Goal: Task Accomplishment & Management: Complete application form

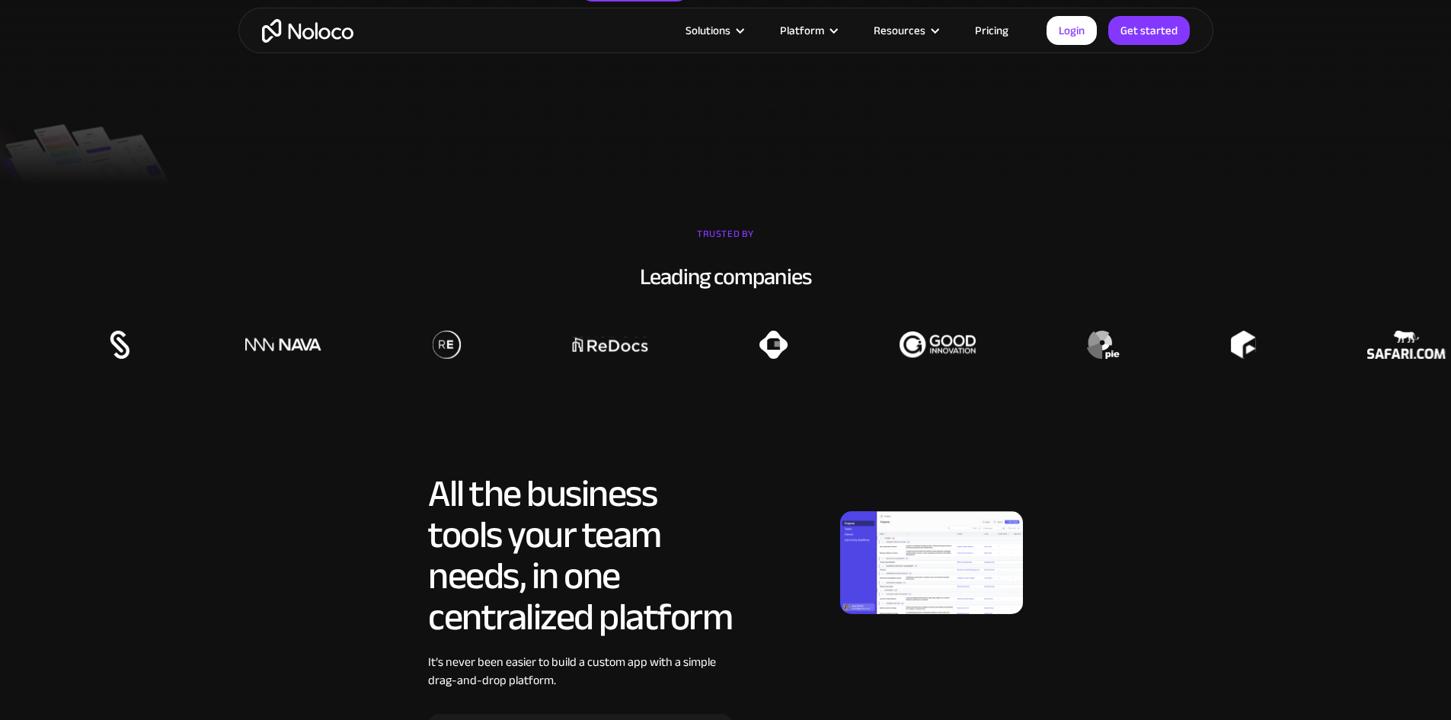
scroll to position [686, 0]
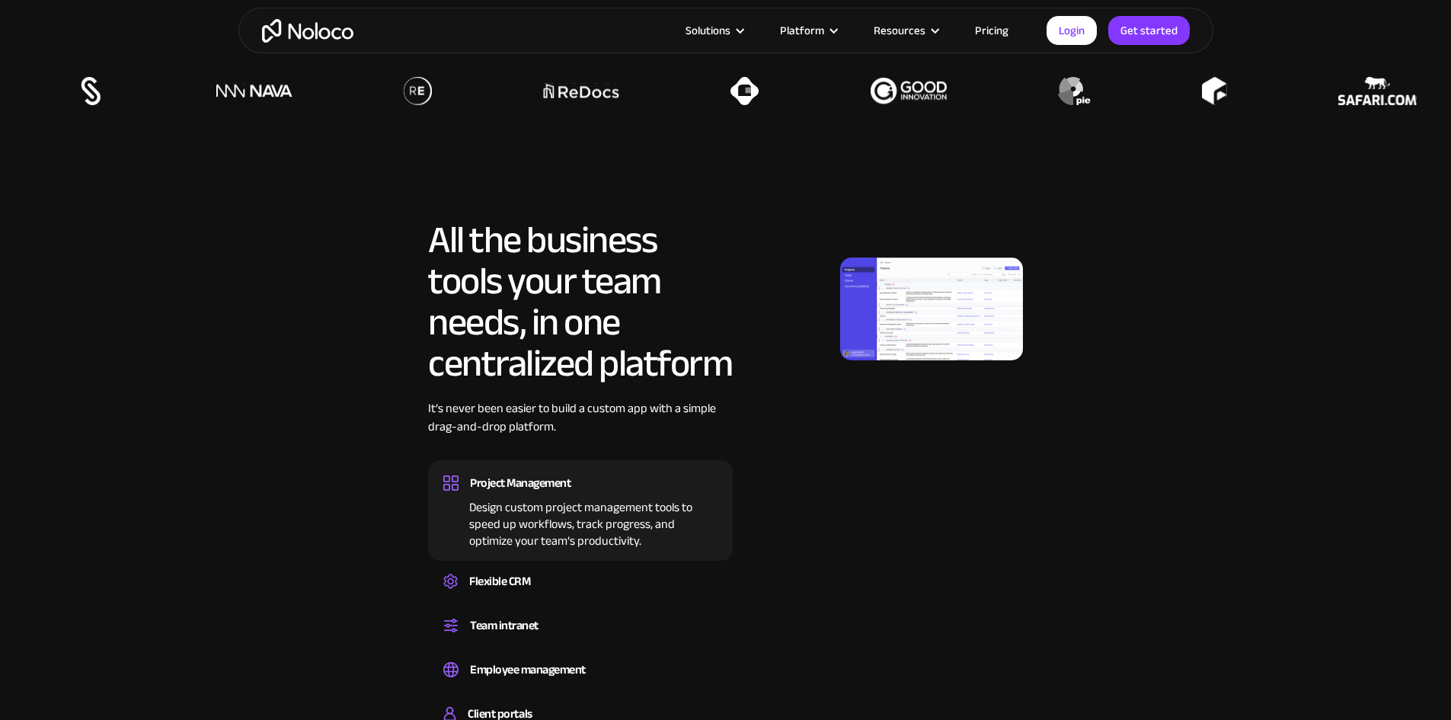
click at [927, 360] on img at bounding box center [931, 308] width 183 height 103
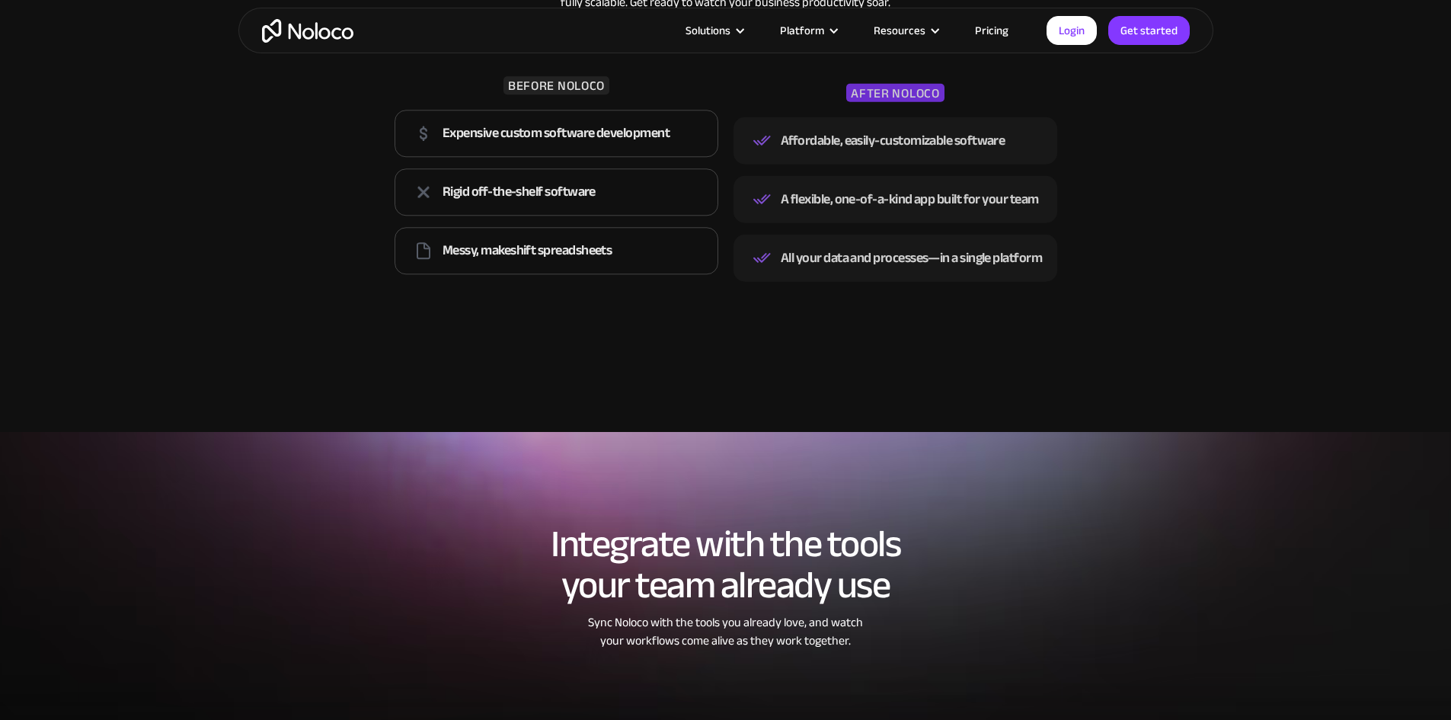
scroll to position [1828, 0]
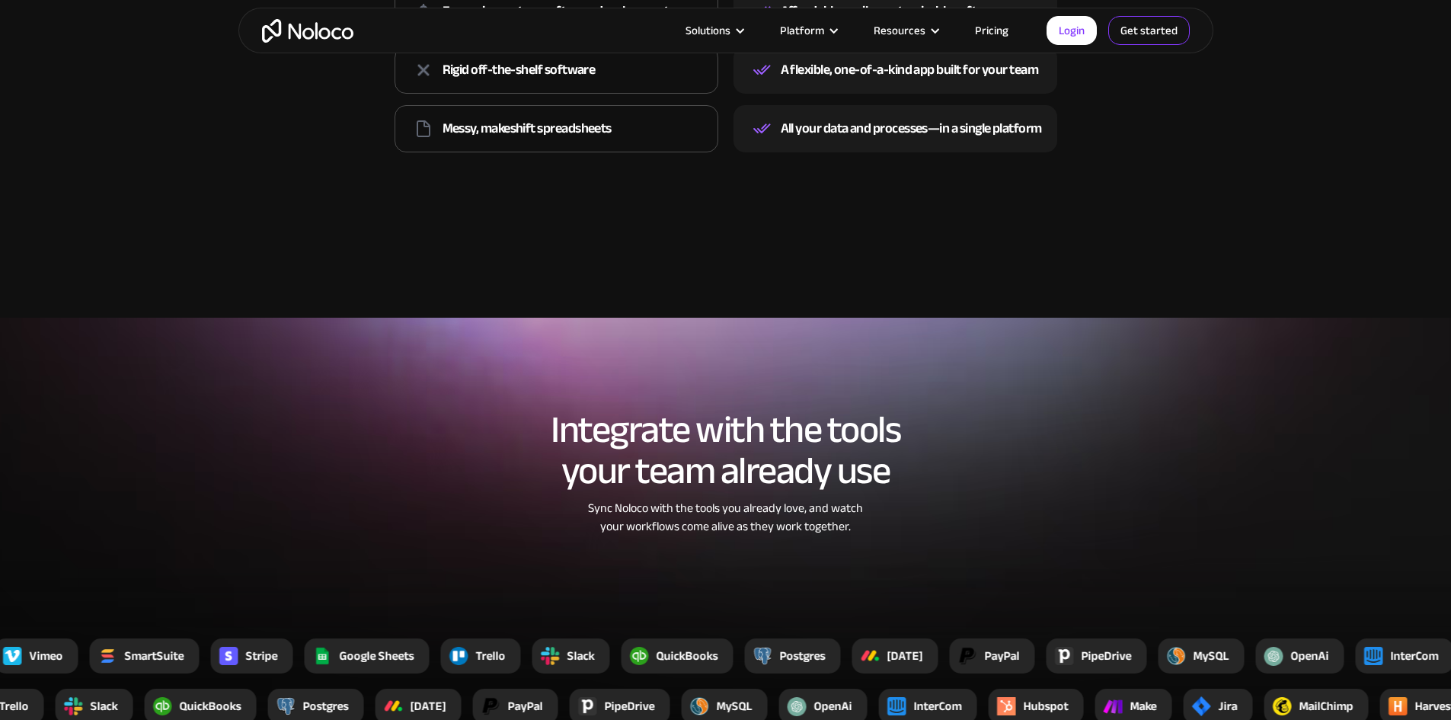
click at [0, 0] on link "Get started" at bounding box center [0, 0] width 0 height 0
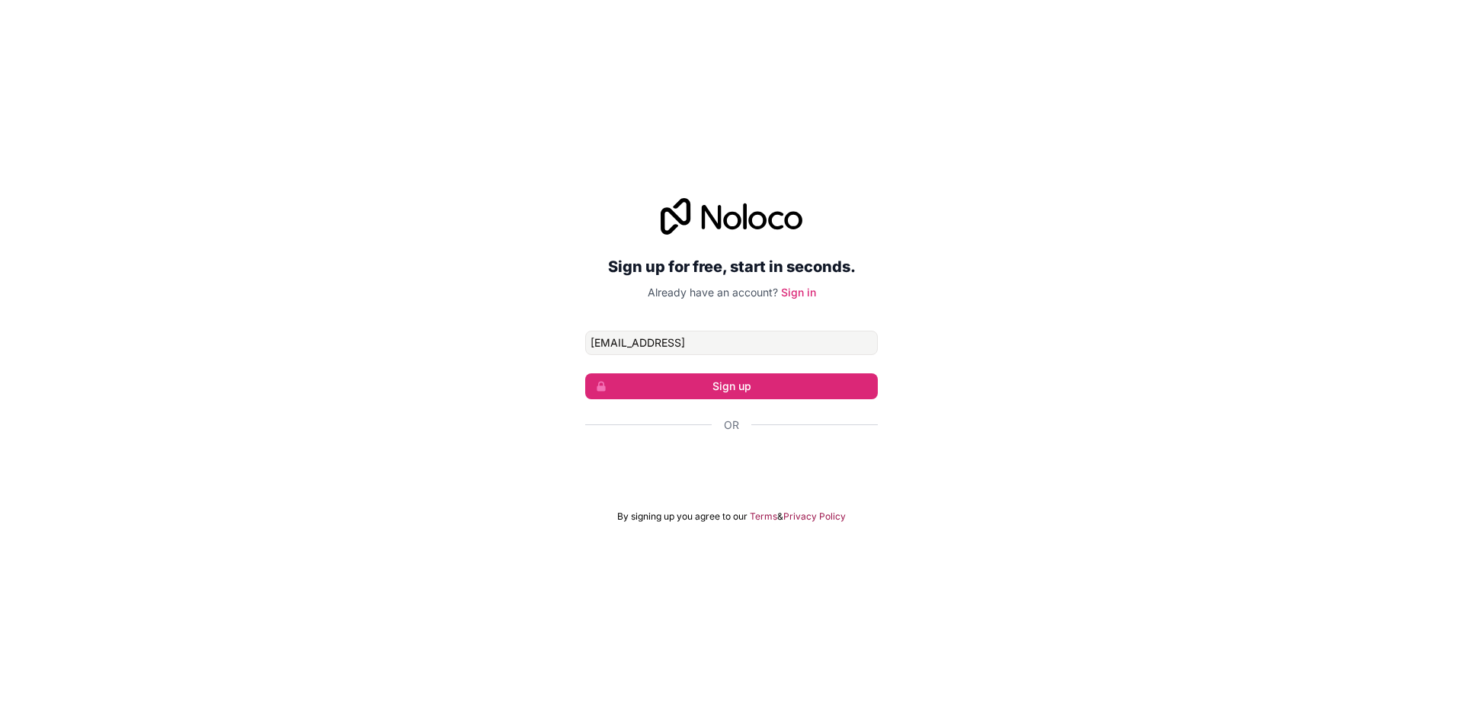
type input "[EMAIL_ADDRESS][DOMAIN_NAME]"
click button "Sign up" at bounding box center [731, 386] width 293 height 26
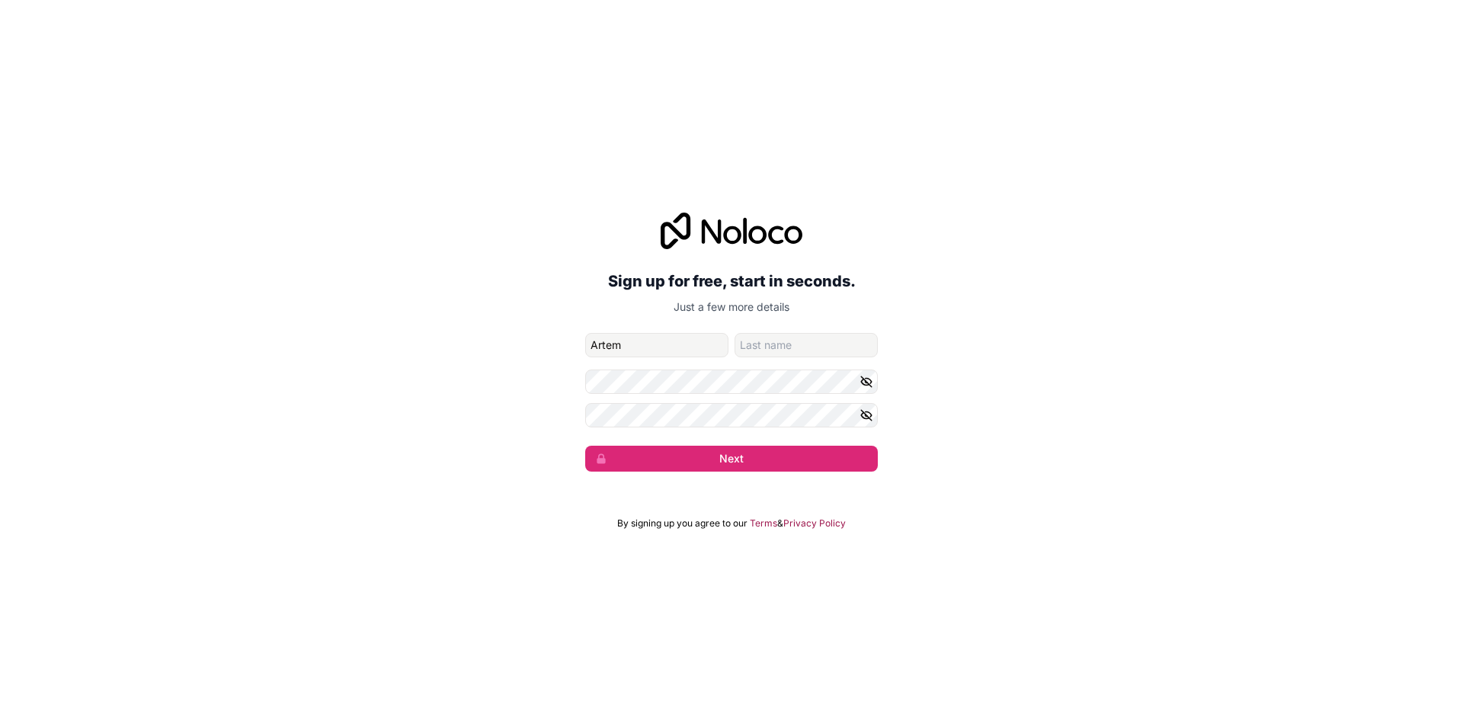
click at [696, 360] on form "[EMAIL_ADDRESS][DOMAIN_NAME] Artem Next" at bounding box center [731, 402] width 293 height 139
click at [696, 357] on form "[EMAIL_ADDRESS][DOMAIN_NAME] Artem Next" at bounding box center [731, 402] width 293 height 139
click at [696, 343] on input "Artem" at bounding box center [656, 345] width 143 height 24
type input "Paygo"
type input "Global"
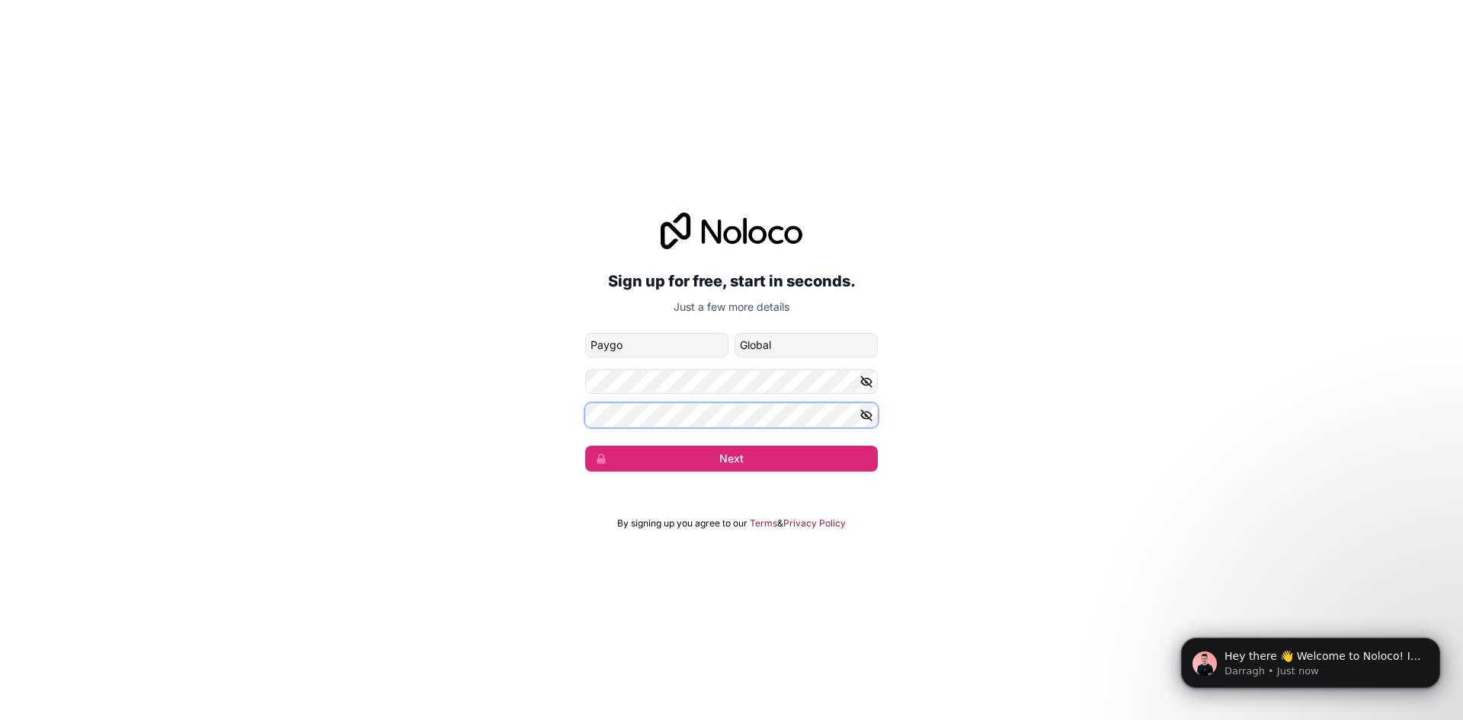
click at [585, 446] on button "Next" at bounding box center [731, 459] width 293 height 26
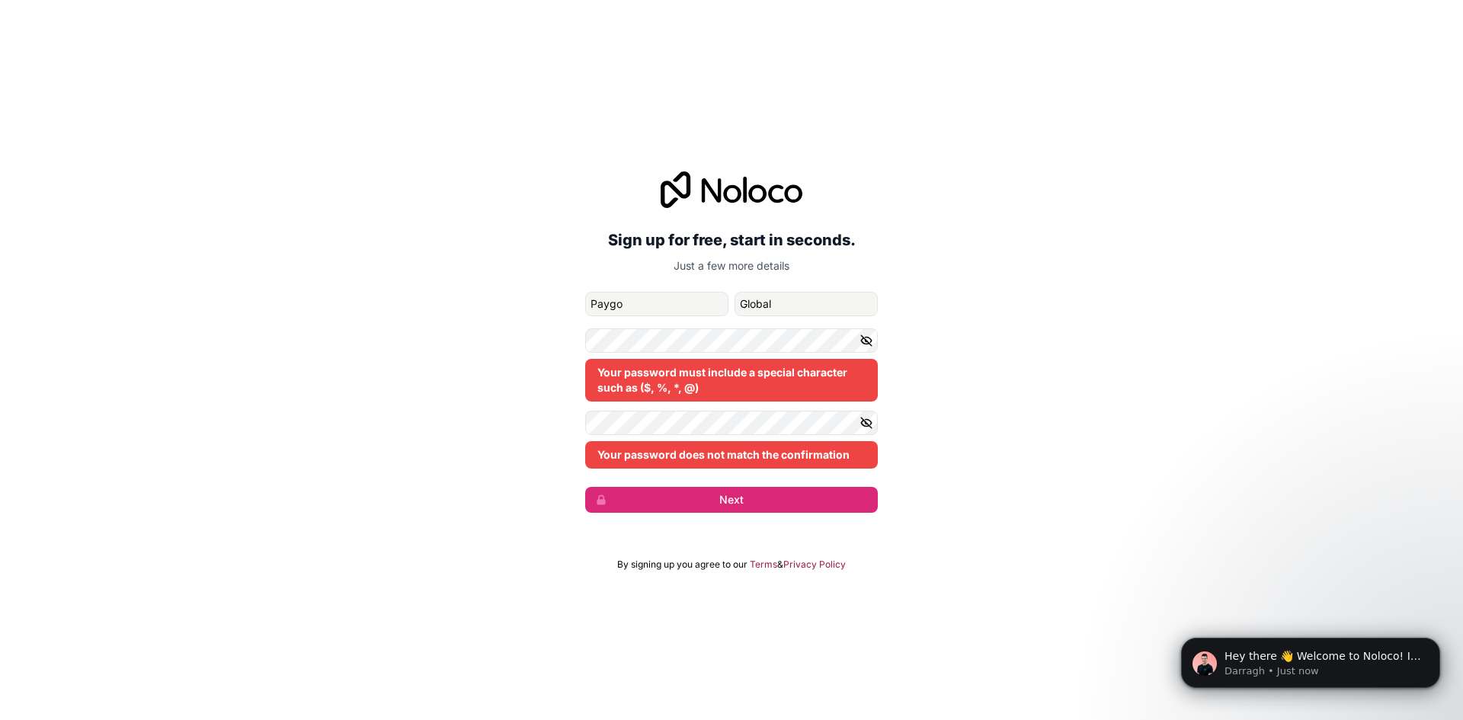
drag, startPoint x: 696, startPoint y: 344, endPoint x: 700, endPoint y: 369, distance: 25.4
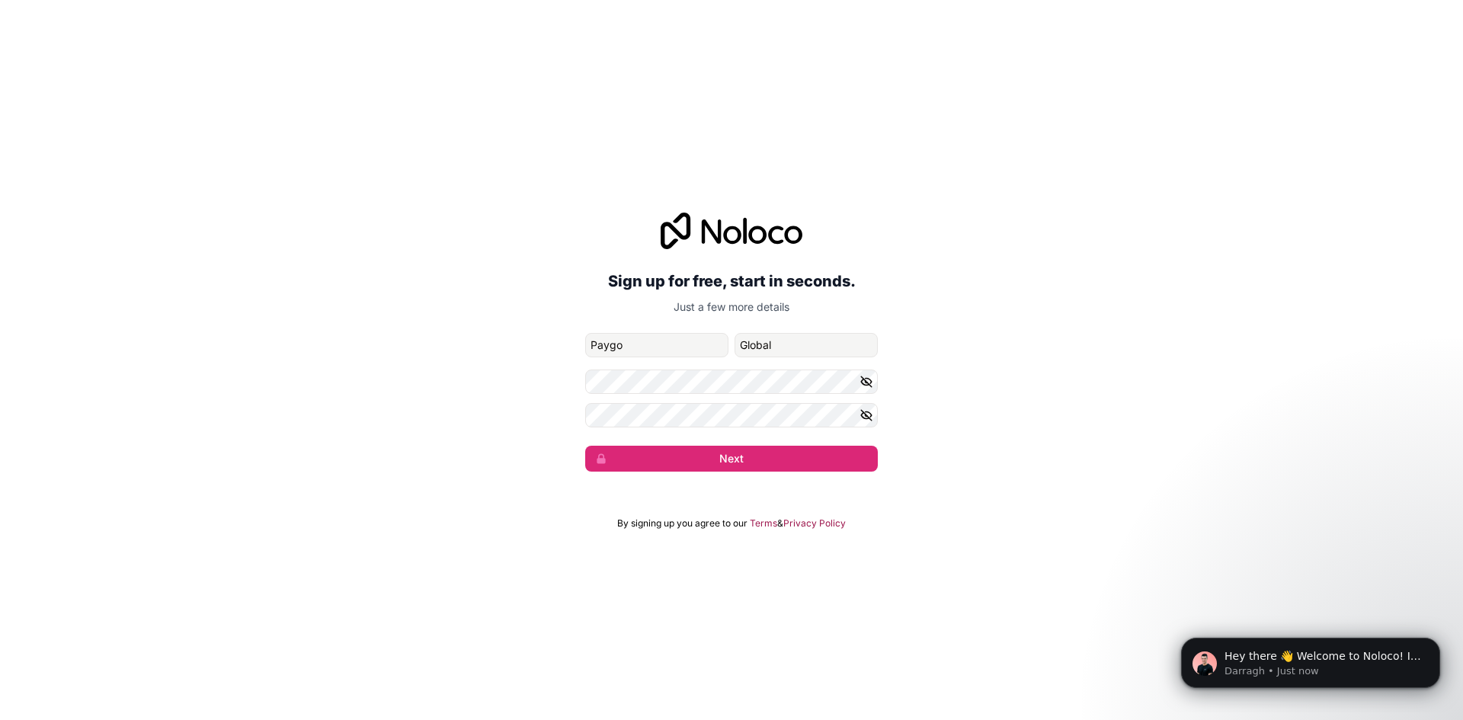
click at [739, 472] on div "Sign up for free, start in seconds. Just a few more details [EMAIL_ADDRESS][DOM…" at bounding box center [731, 342] width 1463 height 302
click at [743, 451] on button "Next" at bounding box center [731, 459] width 293 height 26
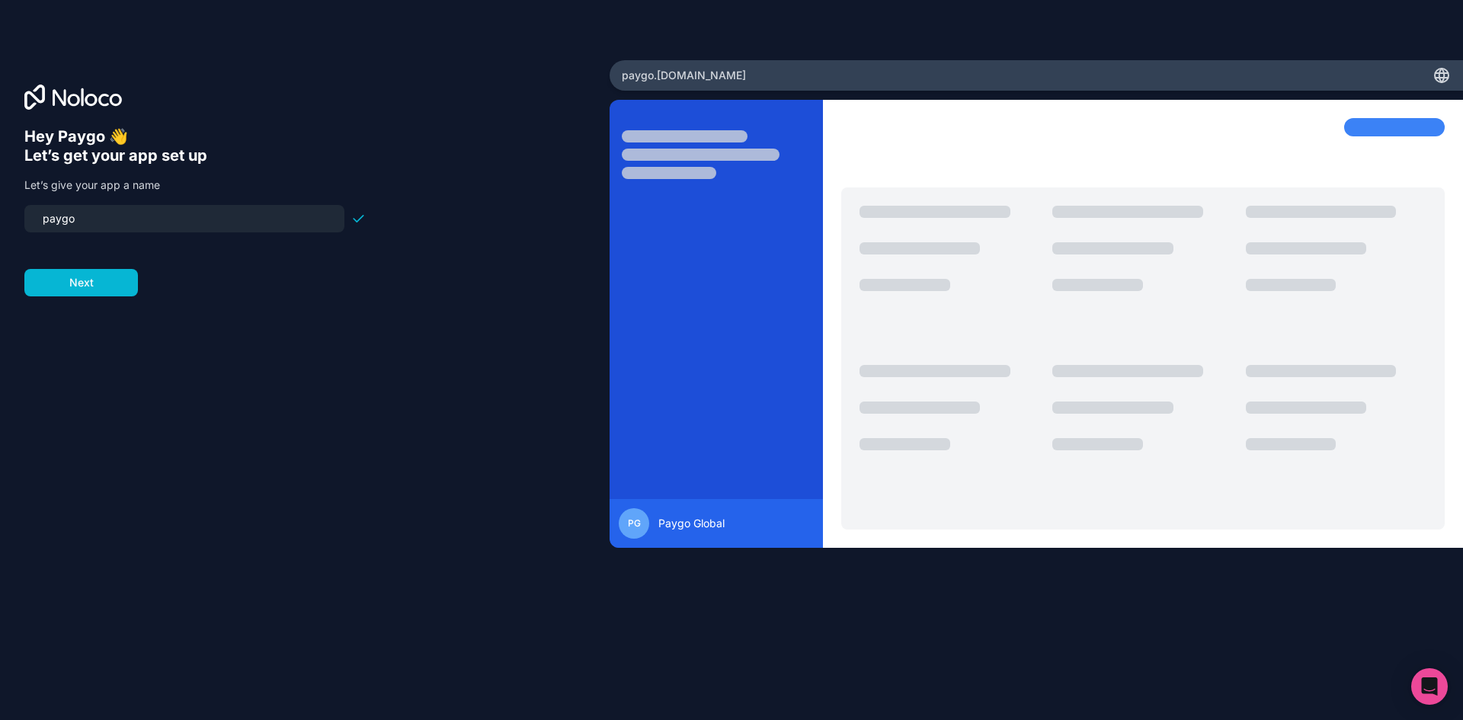
drag, startPoint x: 146, startPoint y: 225, endPoint x: 0, endPoint y: 195, distance: 149.4
click at [0, 194] on div "Hey Paygo 👋 Let’s get your app set up Let’s give your app a name paygo Next" at bounding box center [304, 360] width 609 height 600
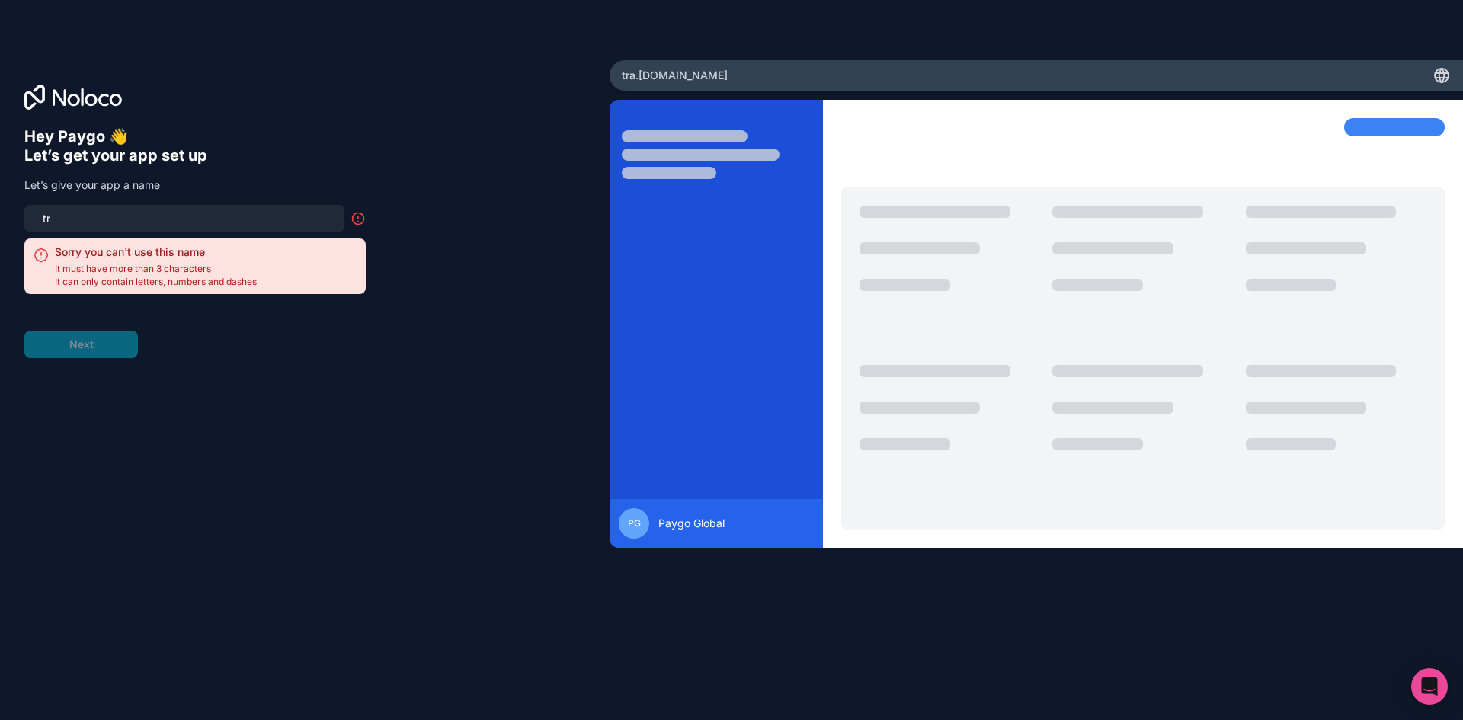
type input "t"
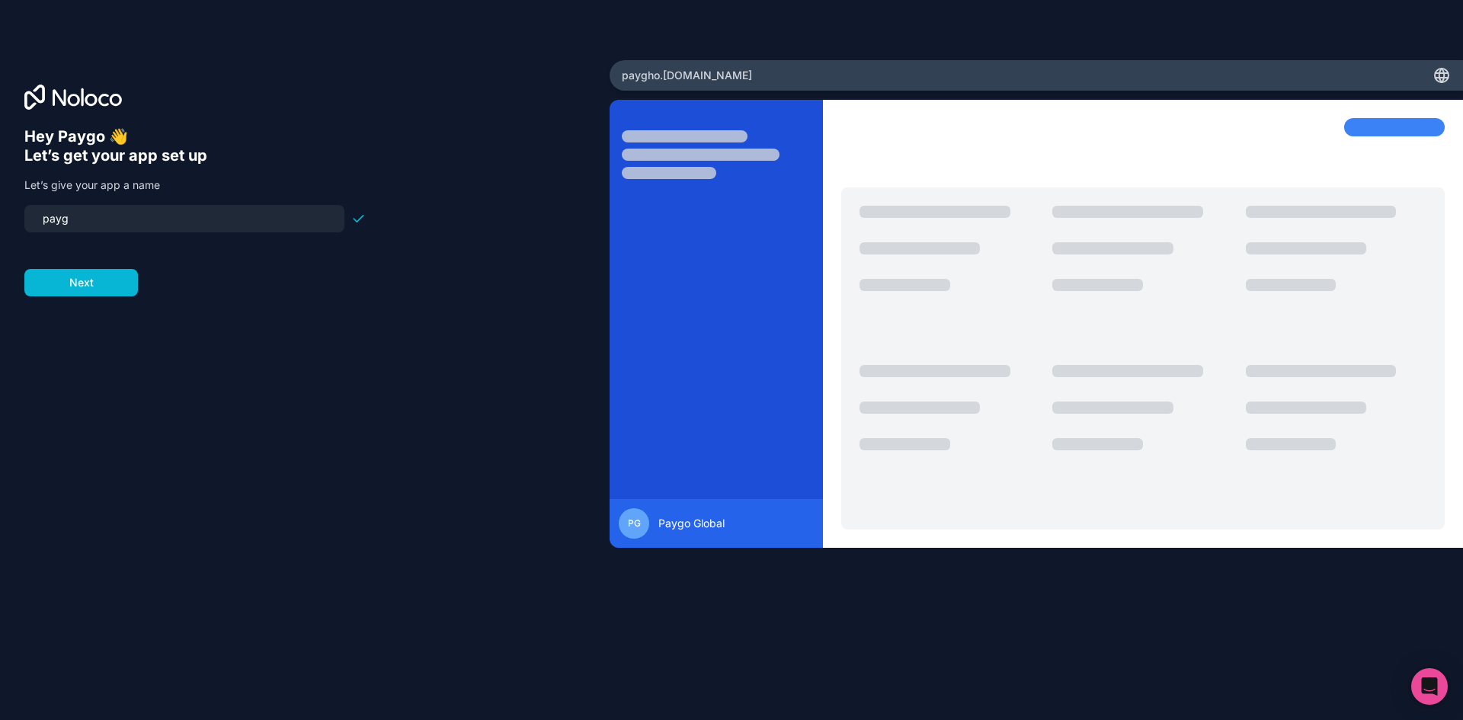
type input "paygo"
click button "Next" at bounding box center [81, 282] width 114 height 27
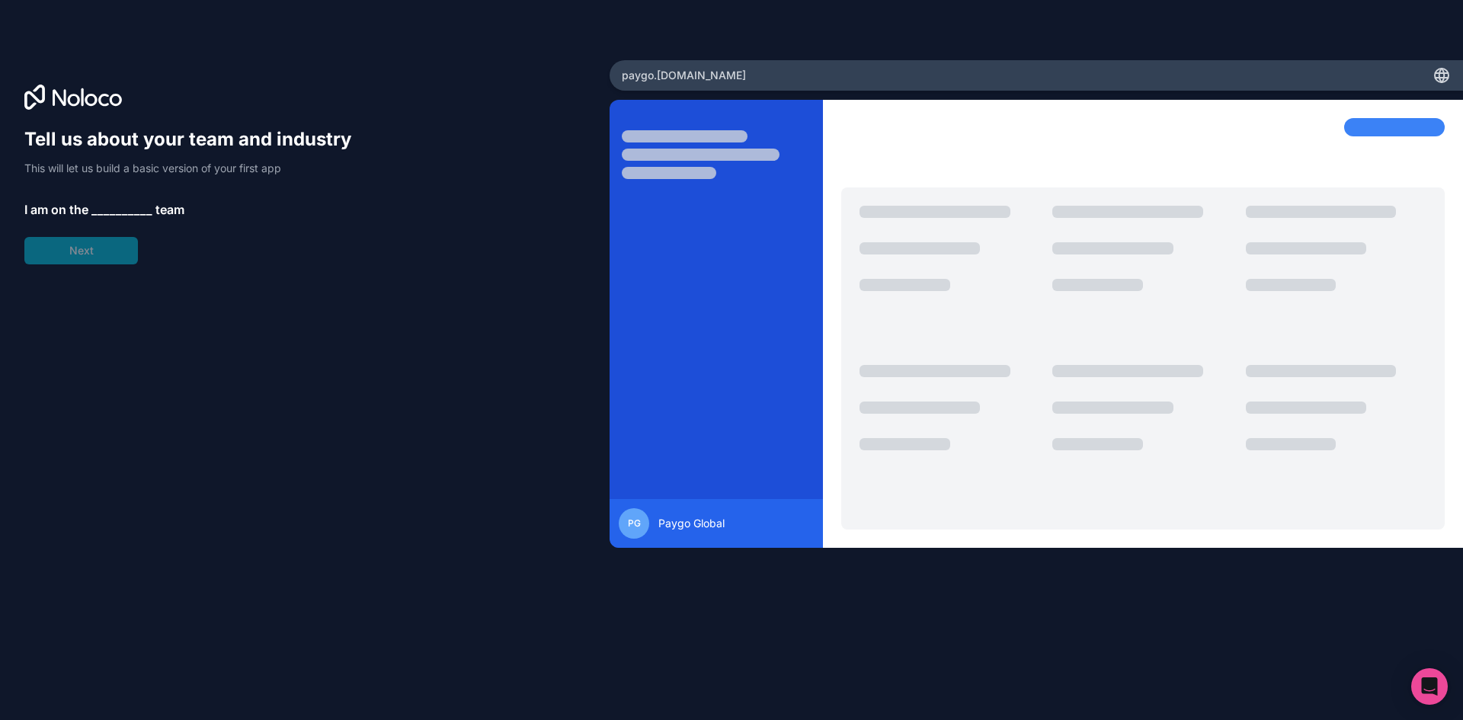
click at [104, 215] on span "__________" at bounding box center [121, 209] width 61 height 18
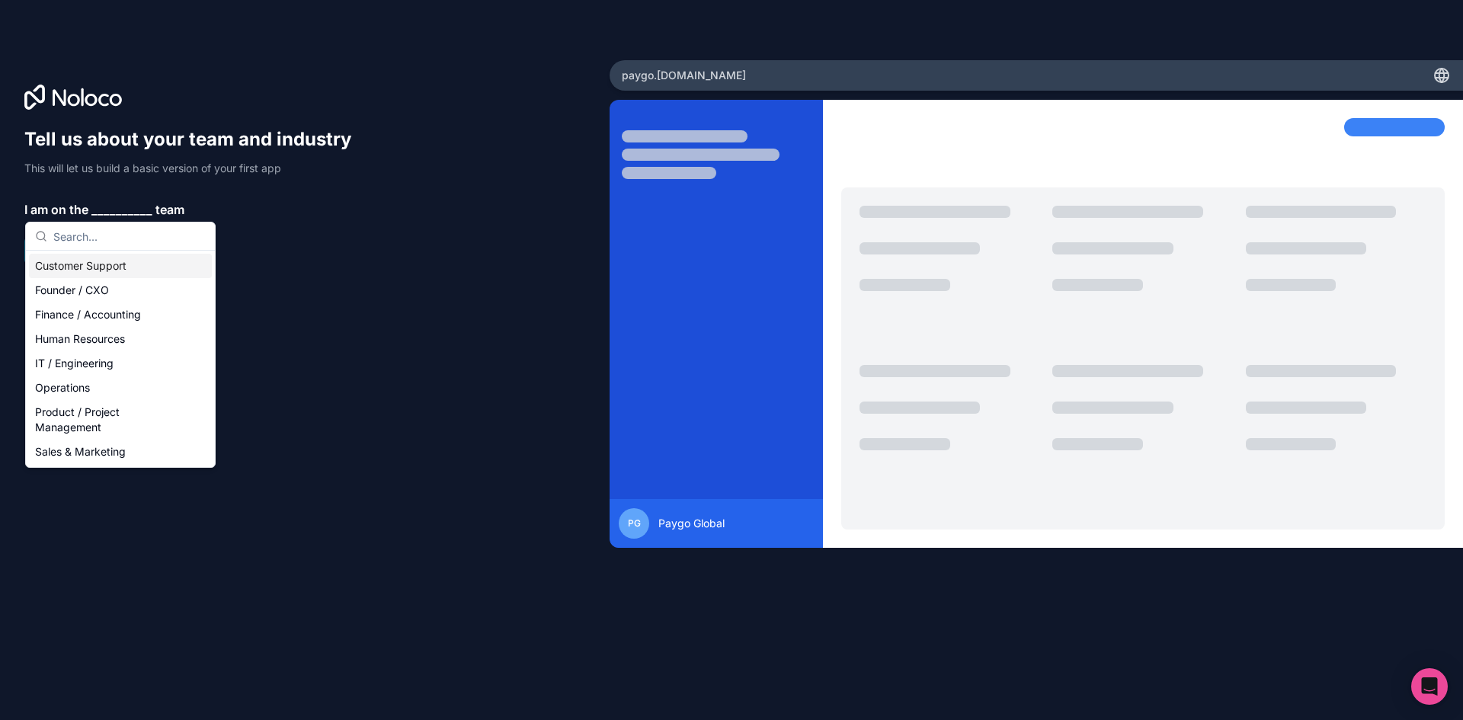
click at [107, 190] on div "Tell us about your team and industry This will let us build a basic version of …" at bounding box center [194, 195] width 341 height 137
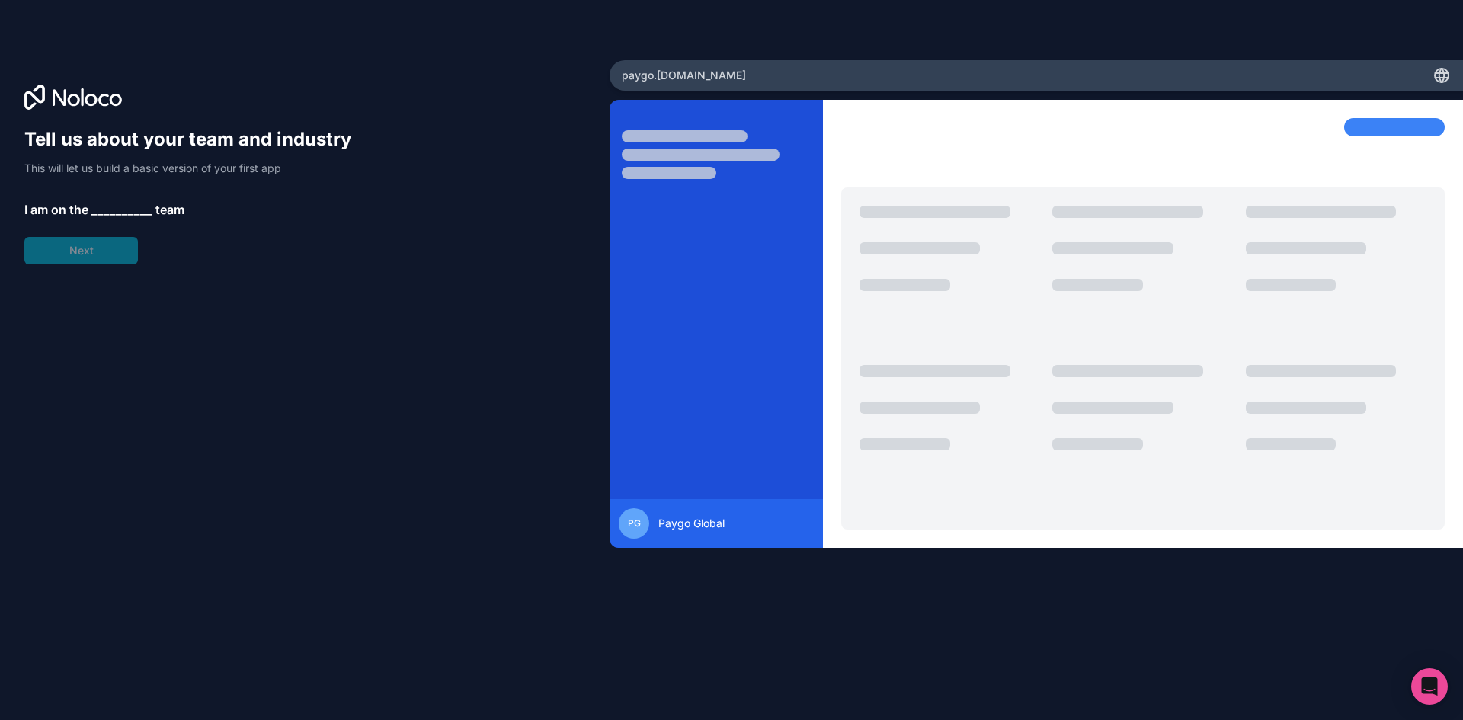
click at [113, 210] on span "__________" at bounding box center [121, 209] width 61 height 18
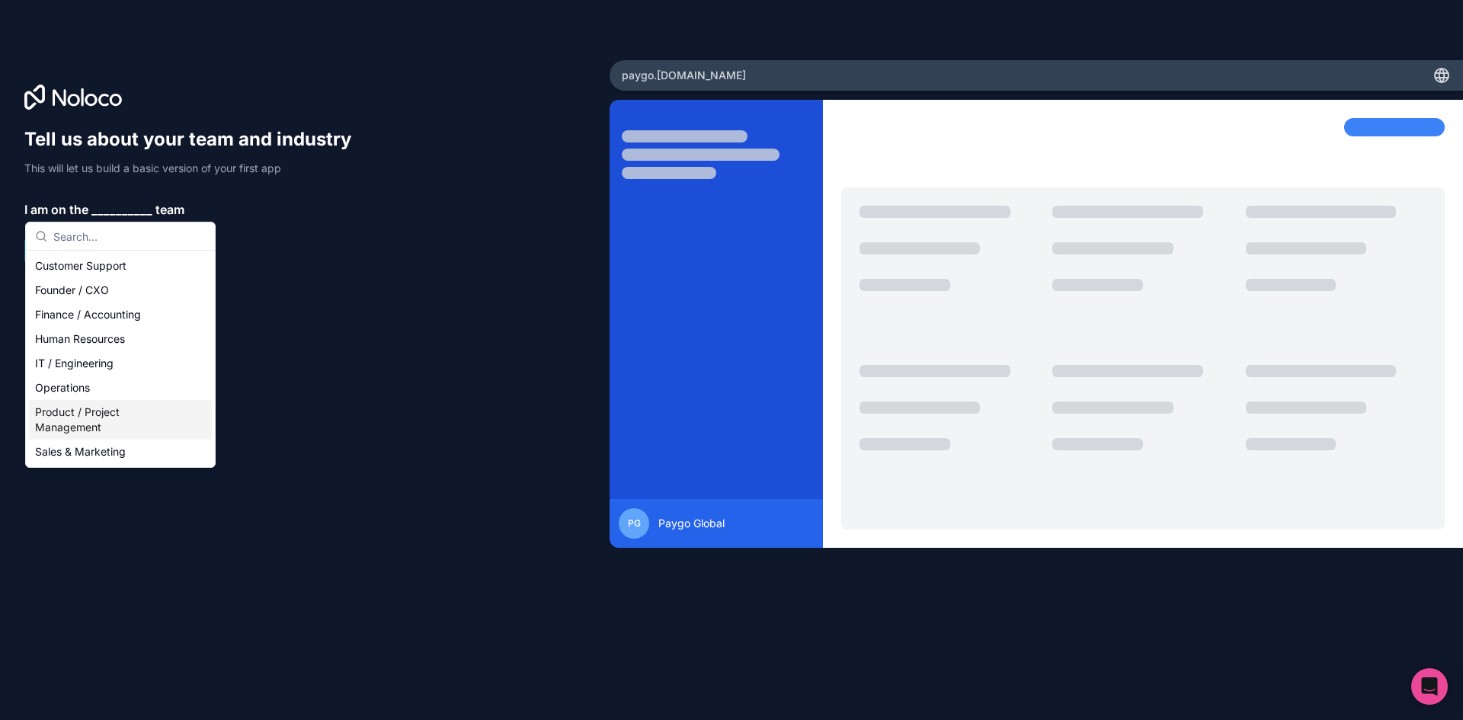
click at [138, 427] on div "Product / Project Management" at bounding box center [120, 420] width 183 height 40
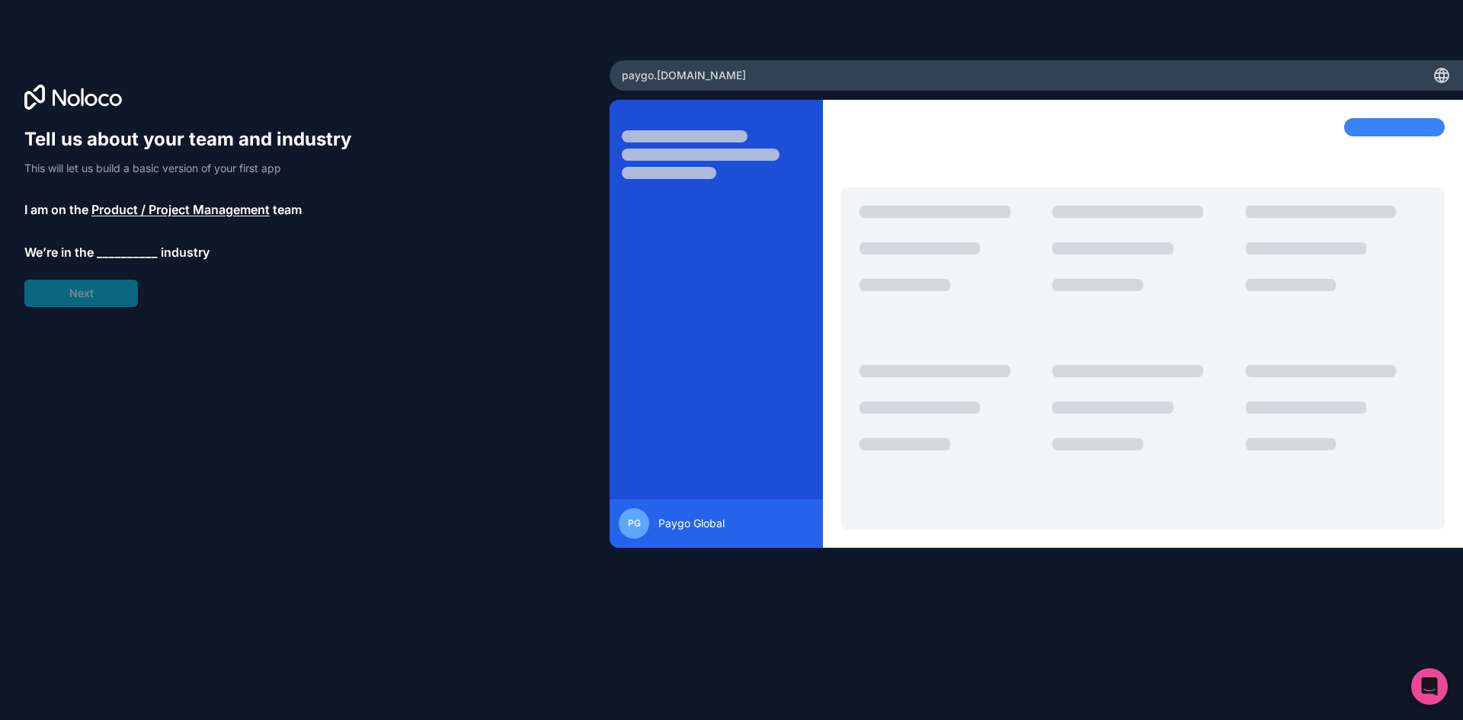
click at [110, 255] on span "__________" at bounding box center [127, 252] width 61 height 18
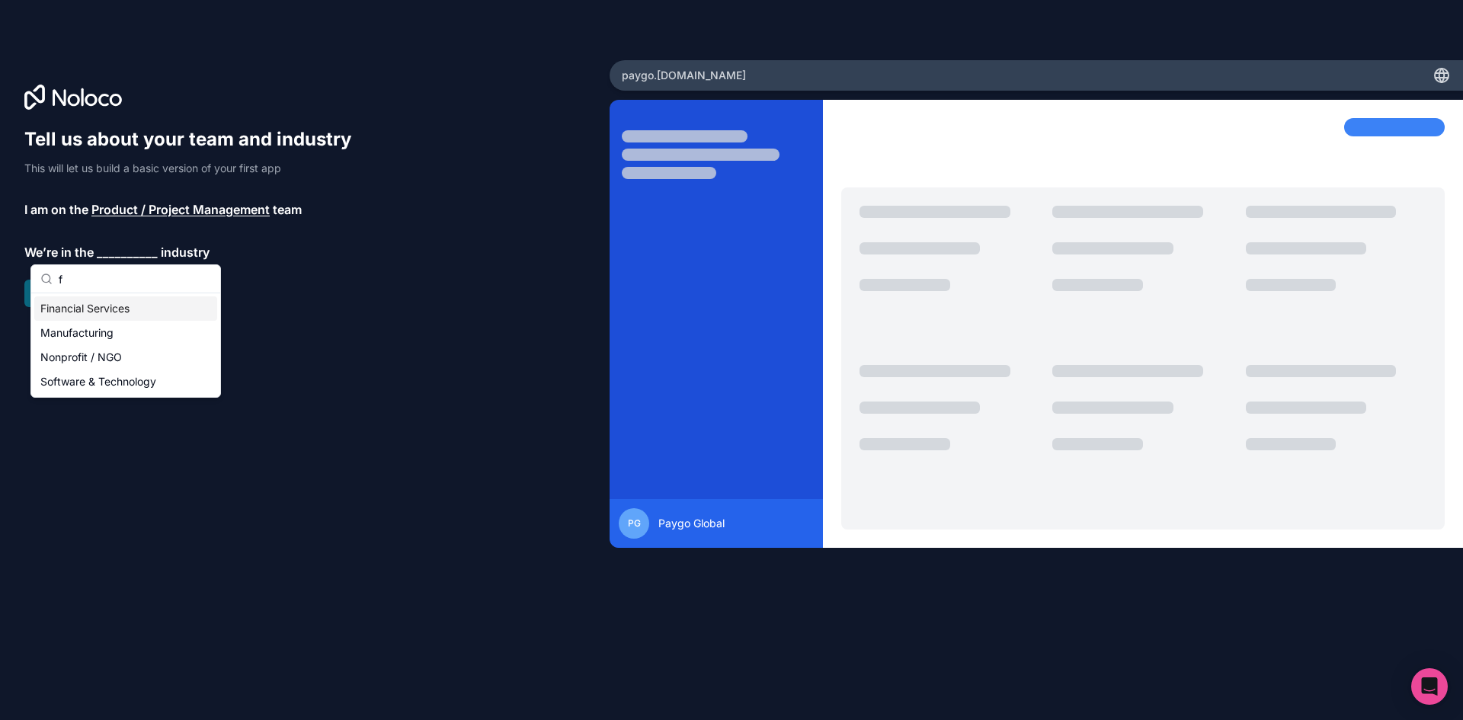
type input "f"
drag, startPoint x: 132, startPoint y: 308, endPoint x: 117, endPoint y: 298, distance: 17.5
click at [117, 298] on div "Financial Services" at bounding box center [125, 308] width 183 height 24
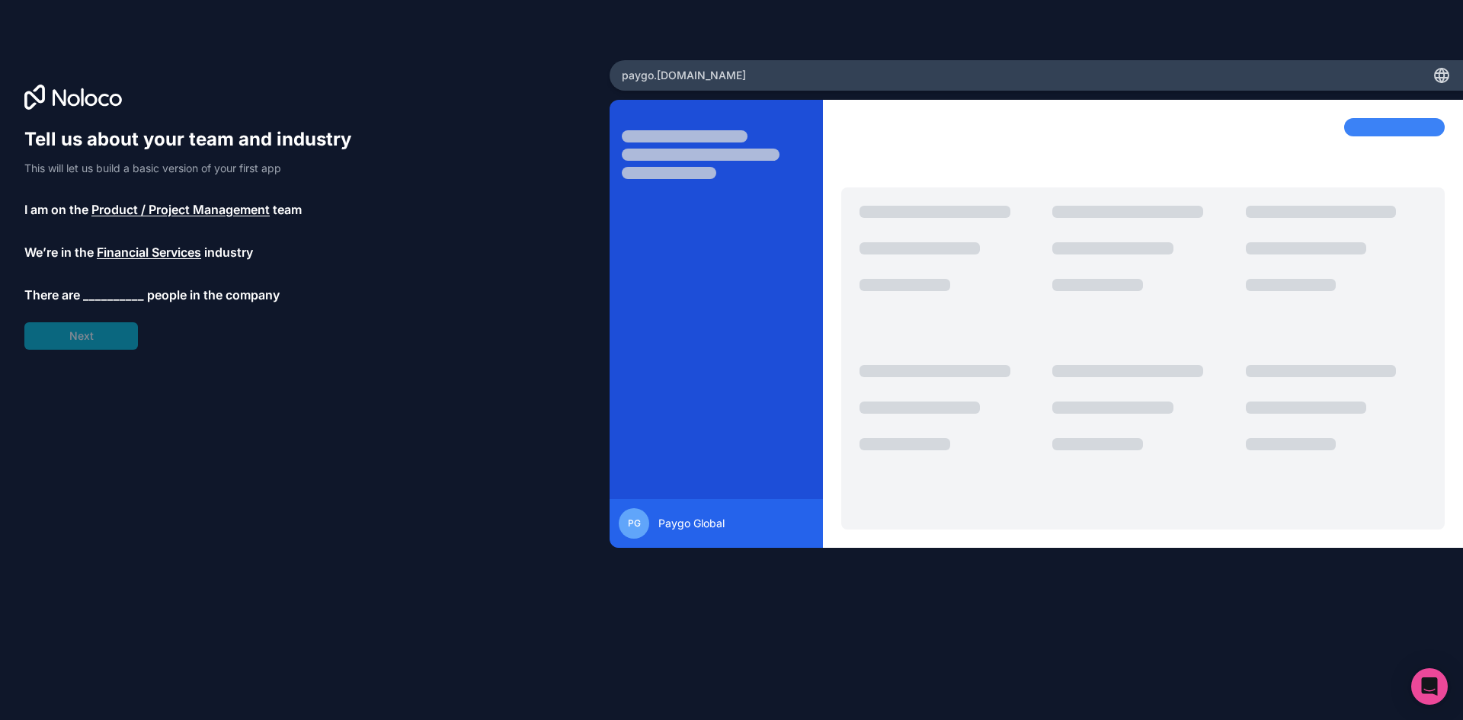
click at [116, 283] on div "Tell us about your team and industry This will let us build a basic version of …" at bounding box center [194, 238] width 341 height 222
click at [119, 296] on span "__________" at bounding box center [113, 295] width 61 height 18
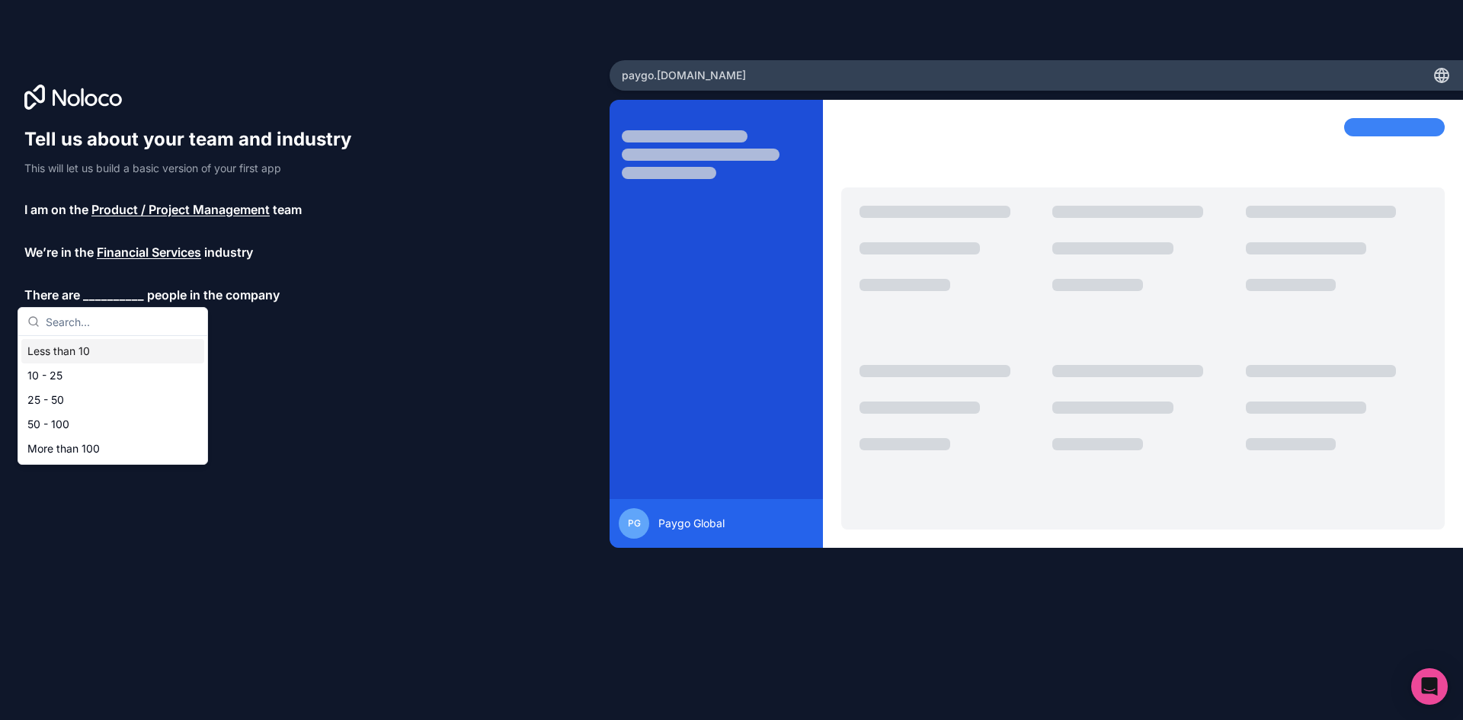
click at [119, 349] on div "Less than 10" at bounding box center [112, 351] width 183 height 24
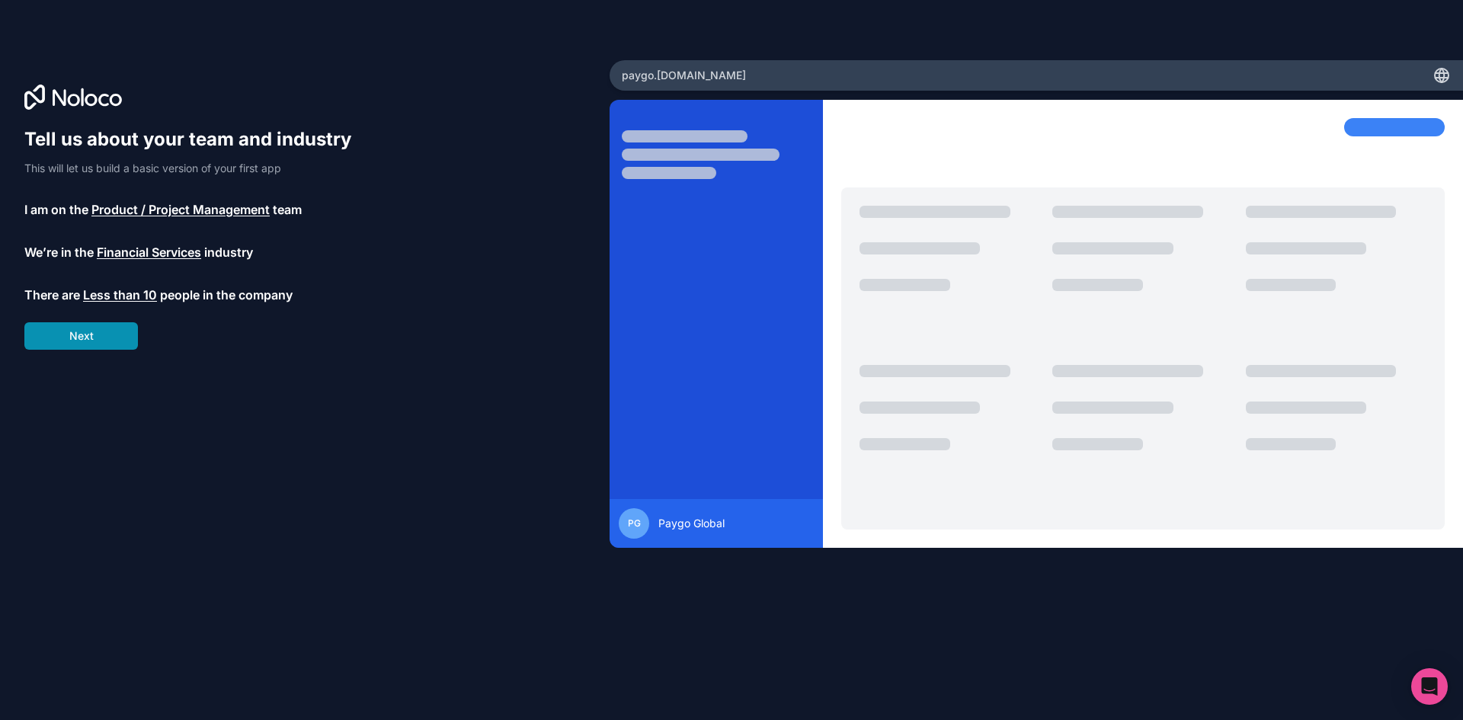
click at [105, 341] on button "Next" at bounding box center [81, 335] width 114 height 27
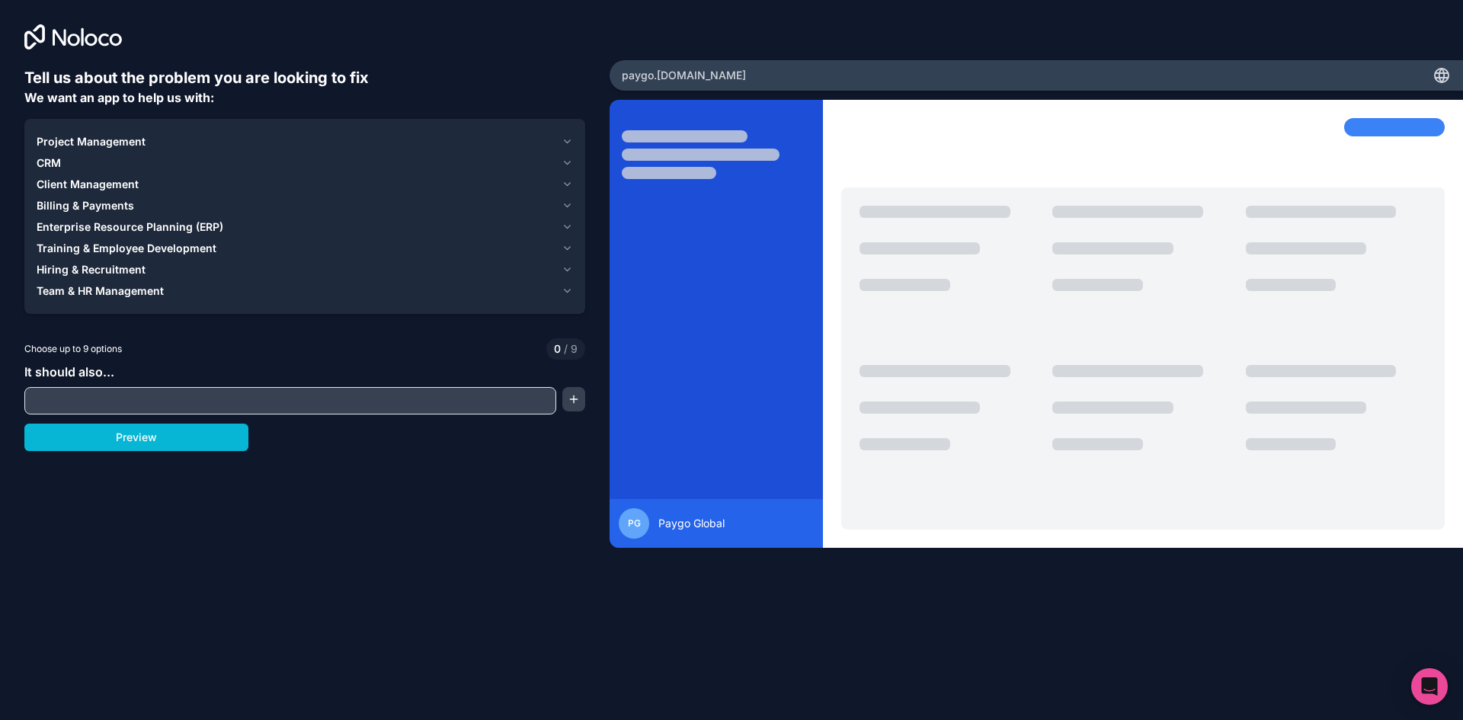
click at [552, 160] on div "CRM" at bounding box center [296, 162] width 519 height 15
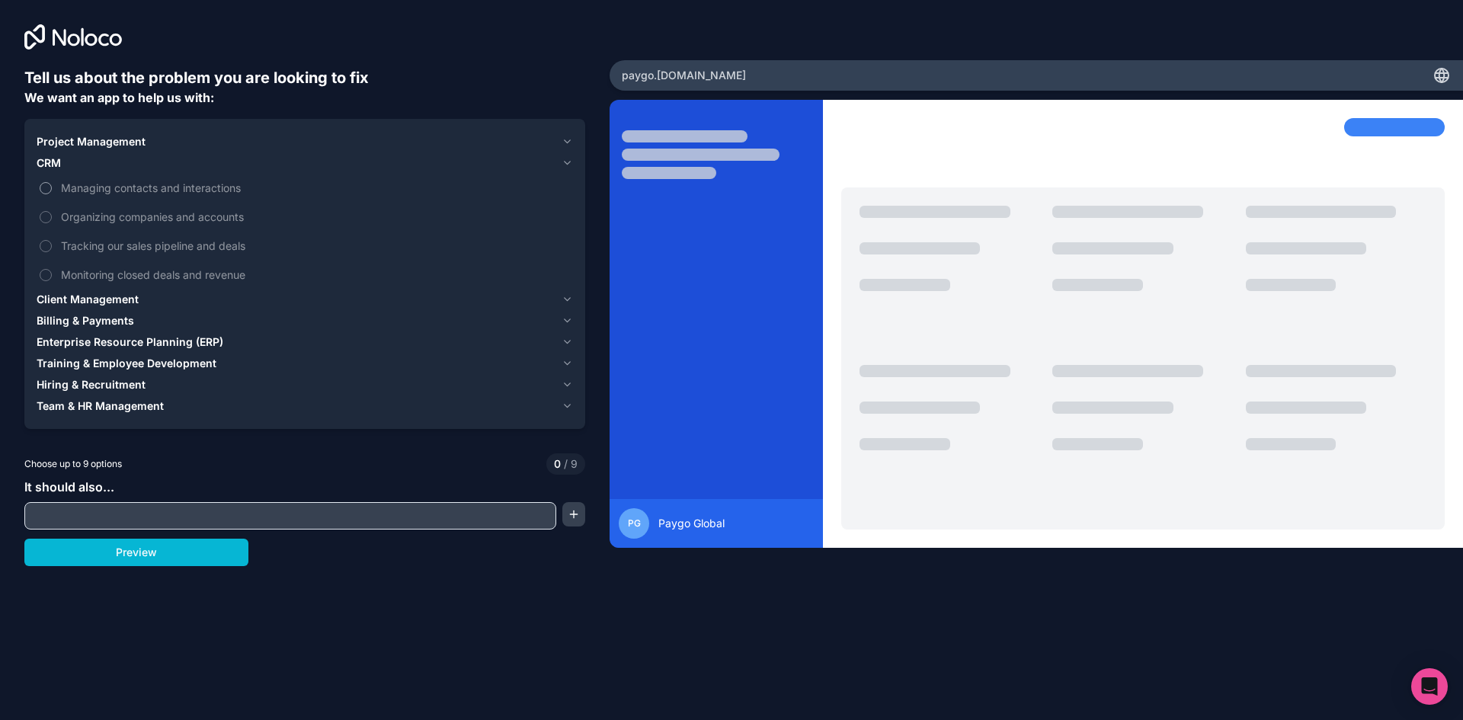
click at [95, 184] on span "Managing contacts and interactions" at bounding box center [315, 188] width 509 height 16
click at [52, 184] on button "Managing contacts and interactions" at bounding box center [46, 188] width 12 height 12
click at [134, 215] on span "Organizing companies and accounts" at bounding box center [315, 217] width 509 height 16
click at [52, 215] on button "Organizing companies and accounts" at bounding box center [46, 217] width 12 height 12
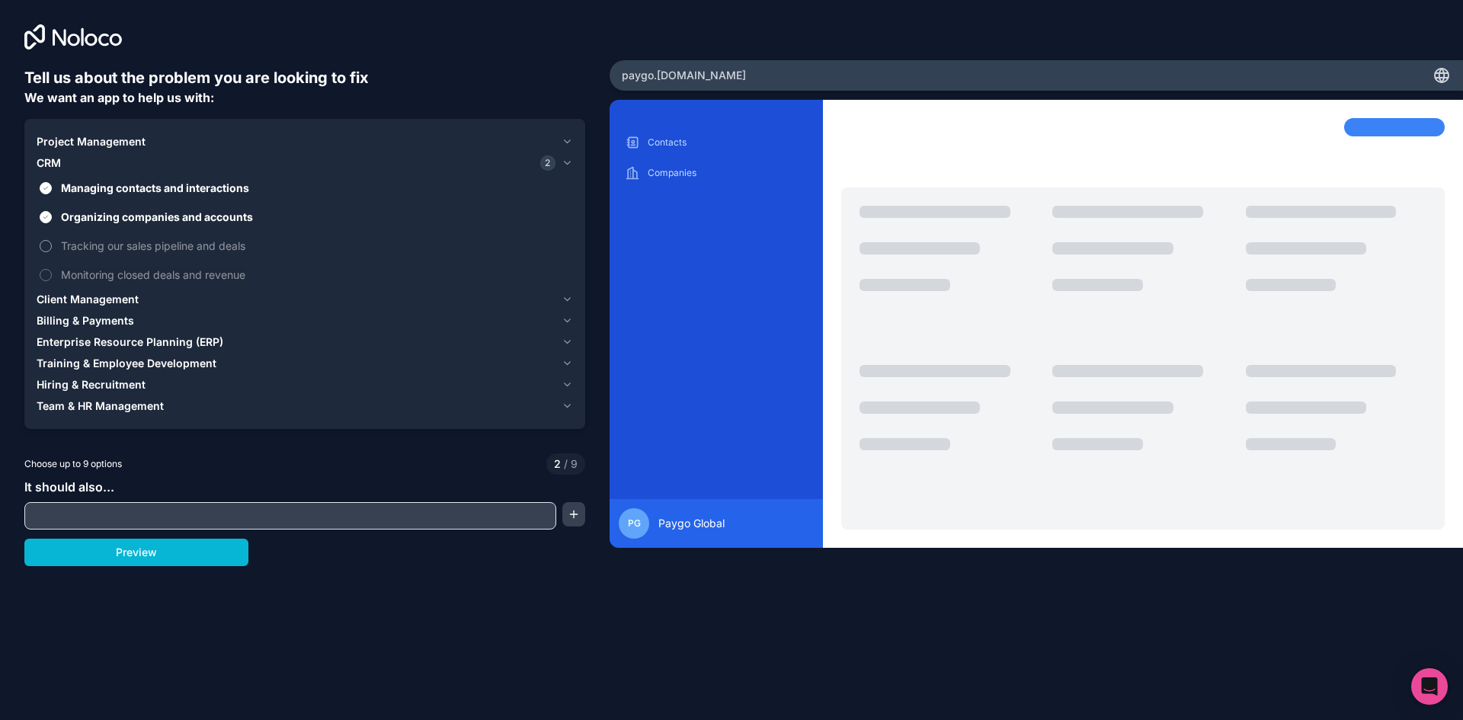
click at [132, 244] on span "Tracking our sales pipeline and deals" at bounding box center [315, 246] width 509 height 16
click at [52, 244] on button "Tracking our sales pipeline and deals" at bounding box center [46, 246] width 12 height 12
click at [138, 274] on span "Monitoring closed deals and revenue" at bounding box center [315, 275] width 509 height 16
click at [52, 274] on button "Monitoring closed deals and revenue" at bounding box center [46, 275] width 12 height 12
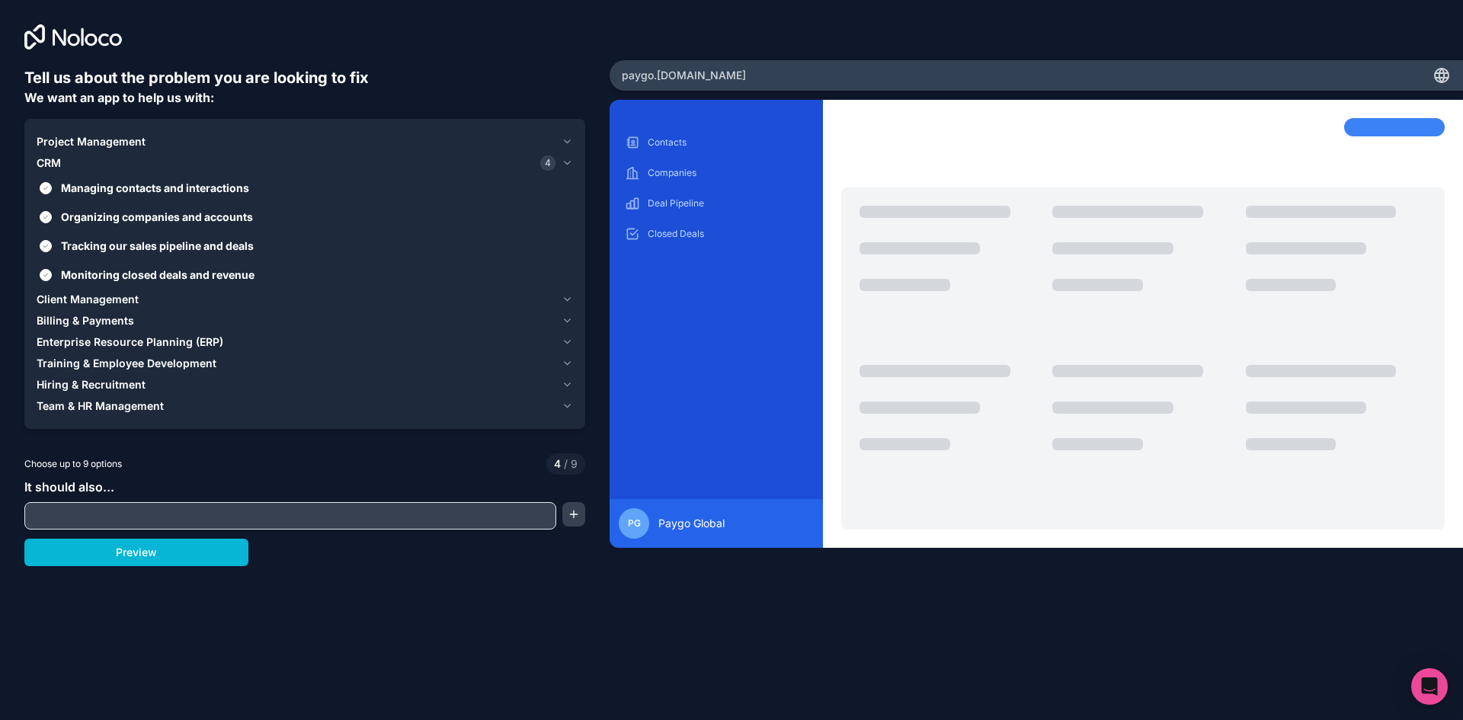
click at [163, 156] on div "CRM 4" at bounding box center [296, 162] width 519 height 15
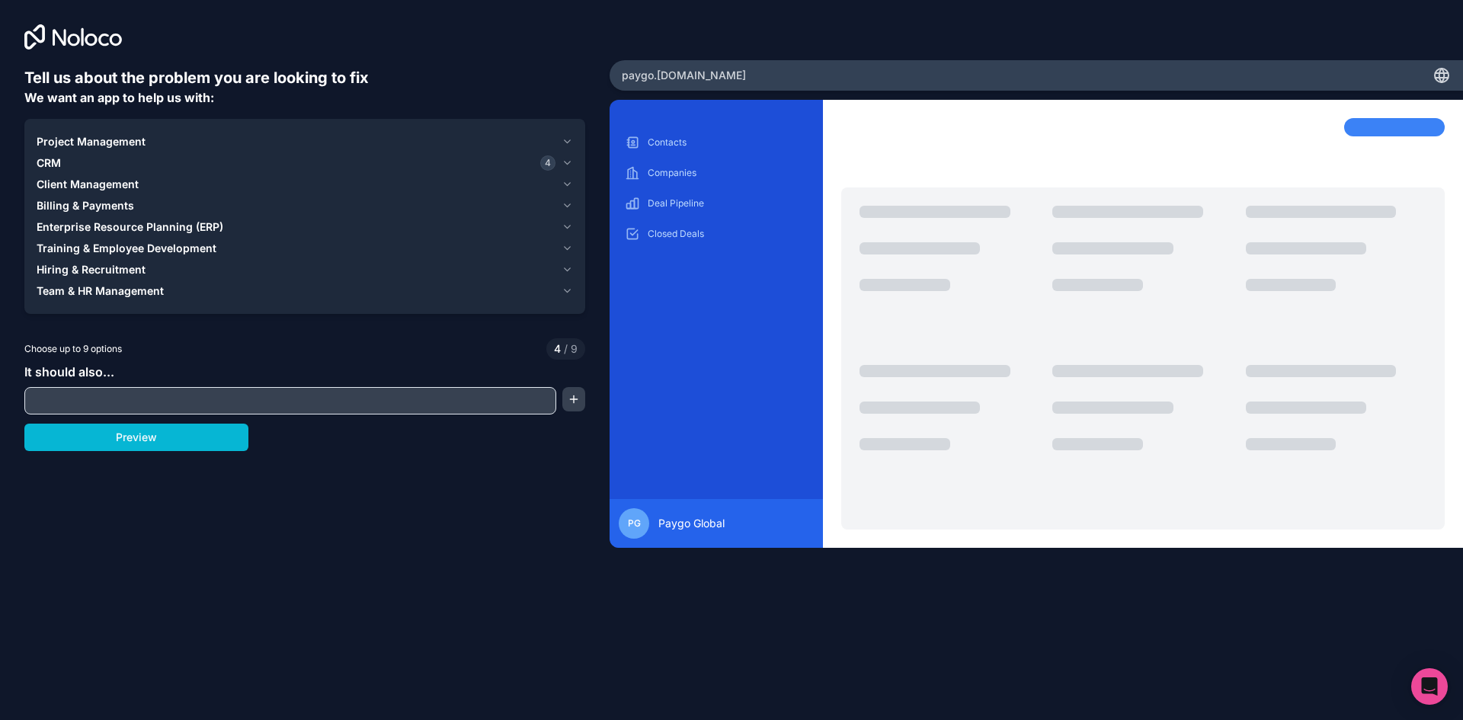
click at [210, 146] on div "Project Management" at bounding box center [296, 141] width 519 height 15
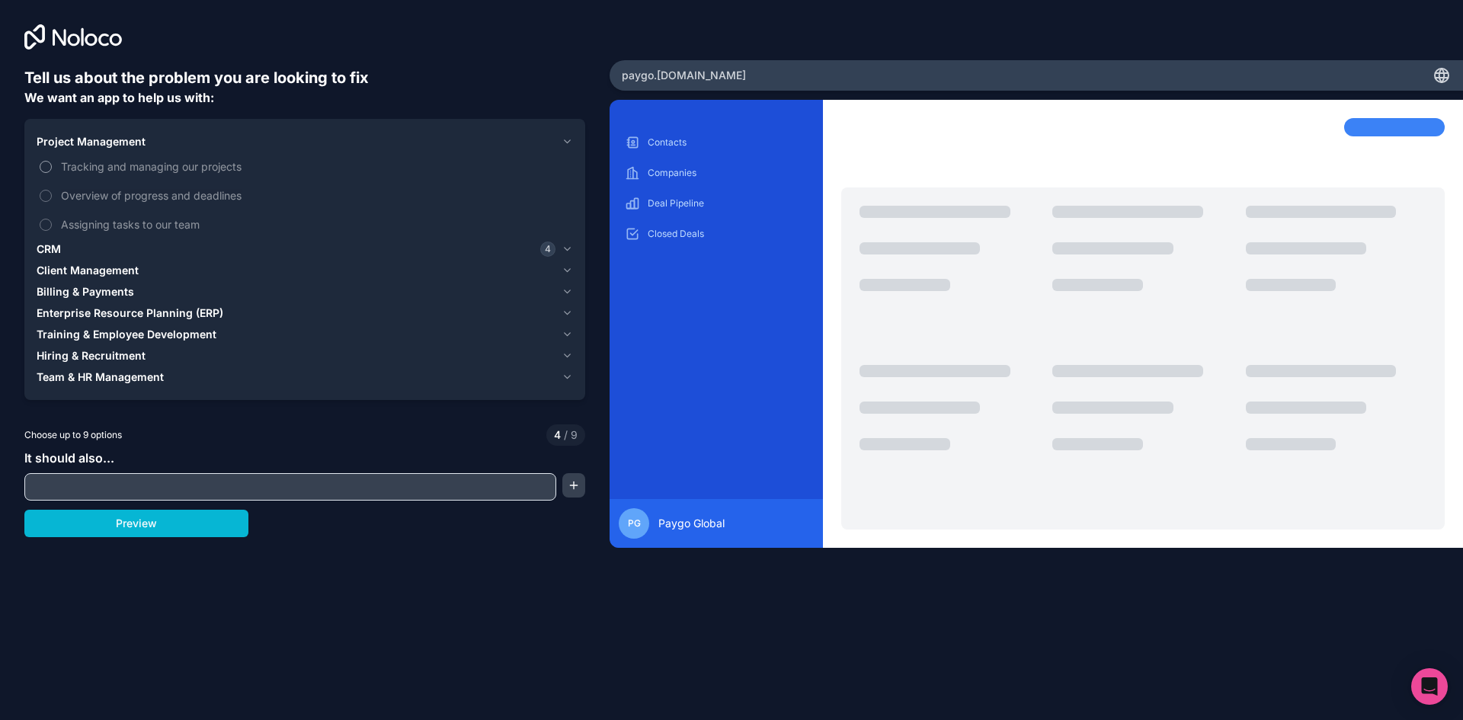
click at [173, 167] on span "Tracking and managing our projects" at bounding box center [315, 166] width 509 height 16
click at [52, 167] on button "Tracking and managing our projects" at bounding box center [46, 167] width 12 height 12
click at [172, 166] on span "Tracking and managing our projects" at bounding box center [315, 166] width 509 height 16
click at [52, 166] on button "Tracking and managing our projects" at bounding box center [46, 167] width 12 height 12
click at [172, 166] on span "Tracking and managing our projects" at bounding box center [315, 166] width 509 height 16
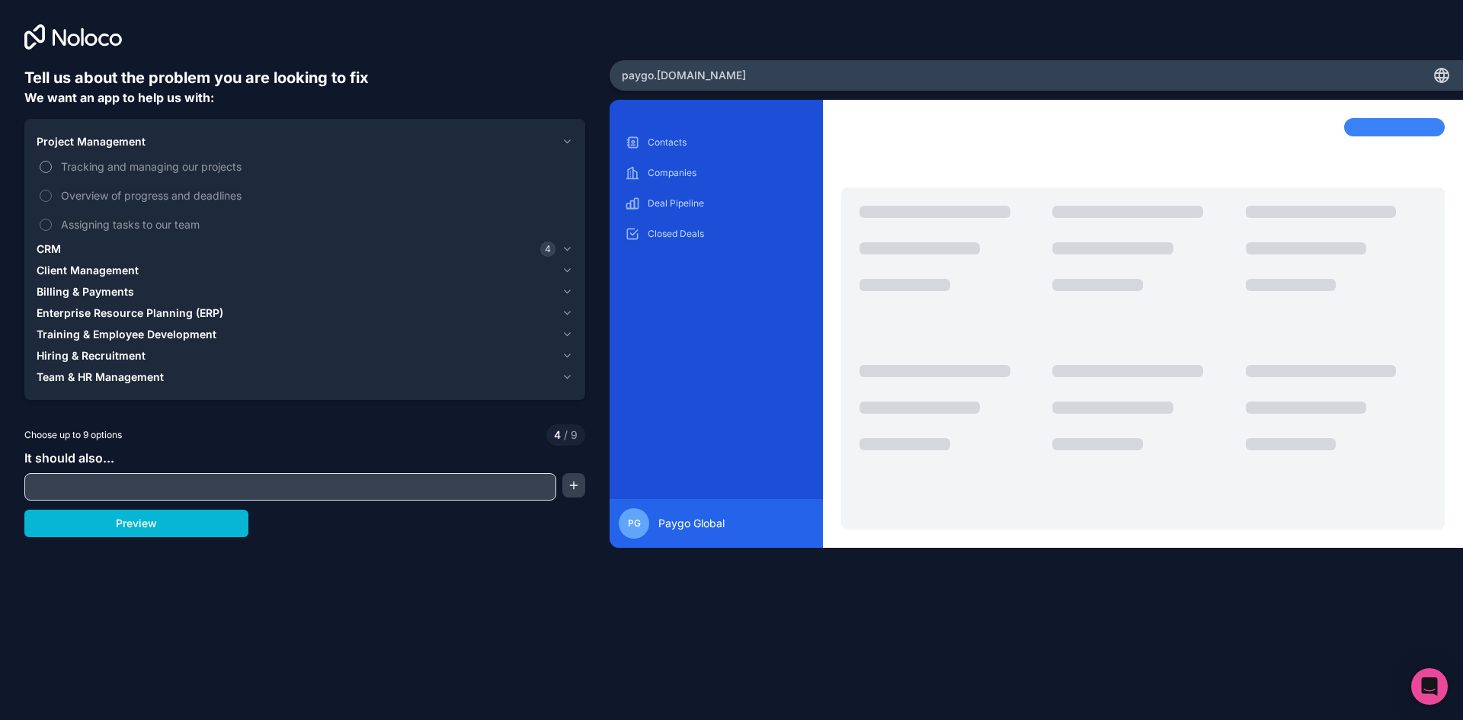
click at [52, 166] on button "Tracking and managing our projects" at bounding box center [46, 167] width 12 height 12
drag, startPoint x: 172, startPoint y: 167, endPoint x: 112, endPoint y: 192, distance: 65.2
click at [114, 187] on span "Overview of progress and deadlines" at bounding box center [315, 195] width 509 height 16
click at [52, 190] on button "Overview of progress and deadlines" at bounding box center [46, 196] width 12 height 12
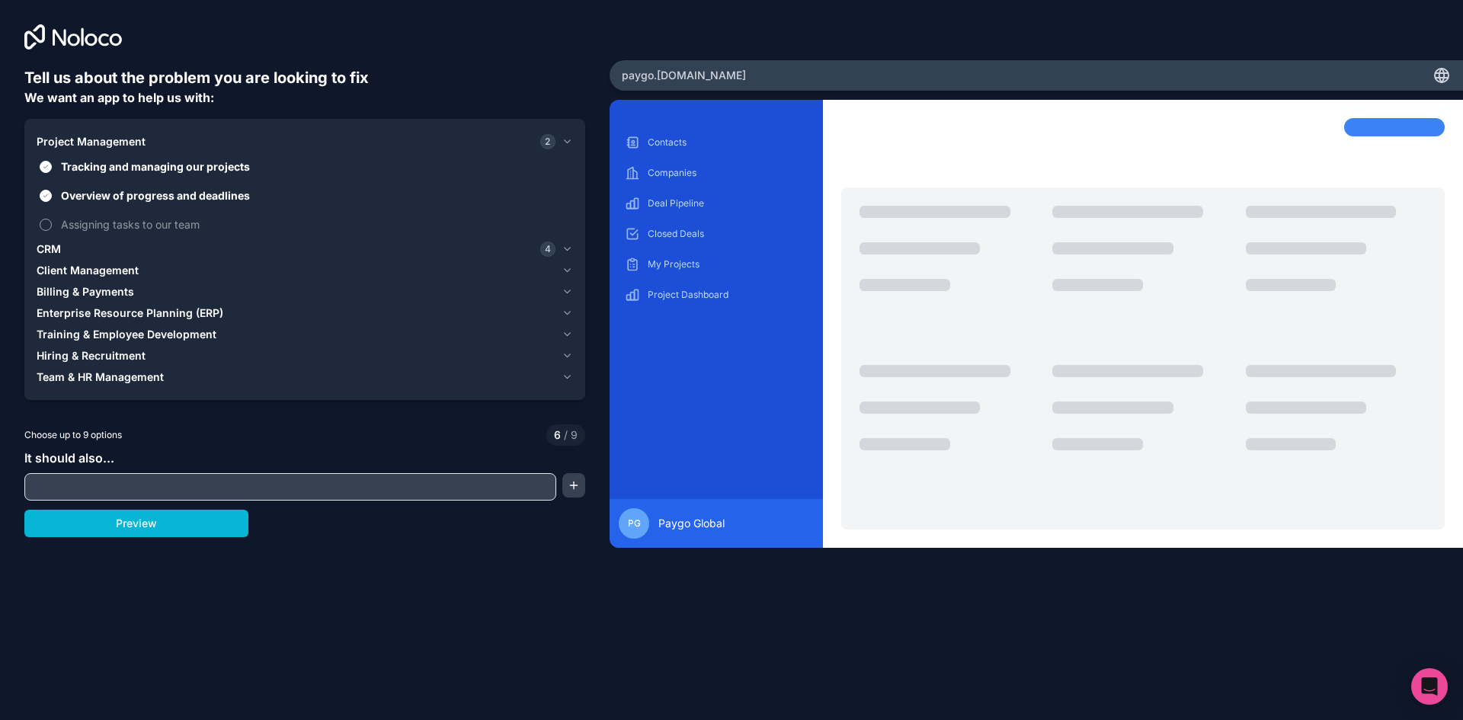
click at [109, 222] on span "Assigning tasks to our team" at bounding box center [315, 224] width 509 height 16
click at [52, 222] on button "Assigning tasks to our team" at bounding box center [46, 225] width 12 height 12
drag, startPoint x: 192, startPoint y: 227, endPoint x: 187, endPoint y: 208, distance: 19.8
click at [191, 225] on span "Assigning tasks to our team" at bounding box center [315, 224] width 509 height 16
click at [52, 225] on button "Assigning tasks to our team" at bounding box center [46, 225] width 12 height 12
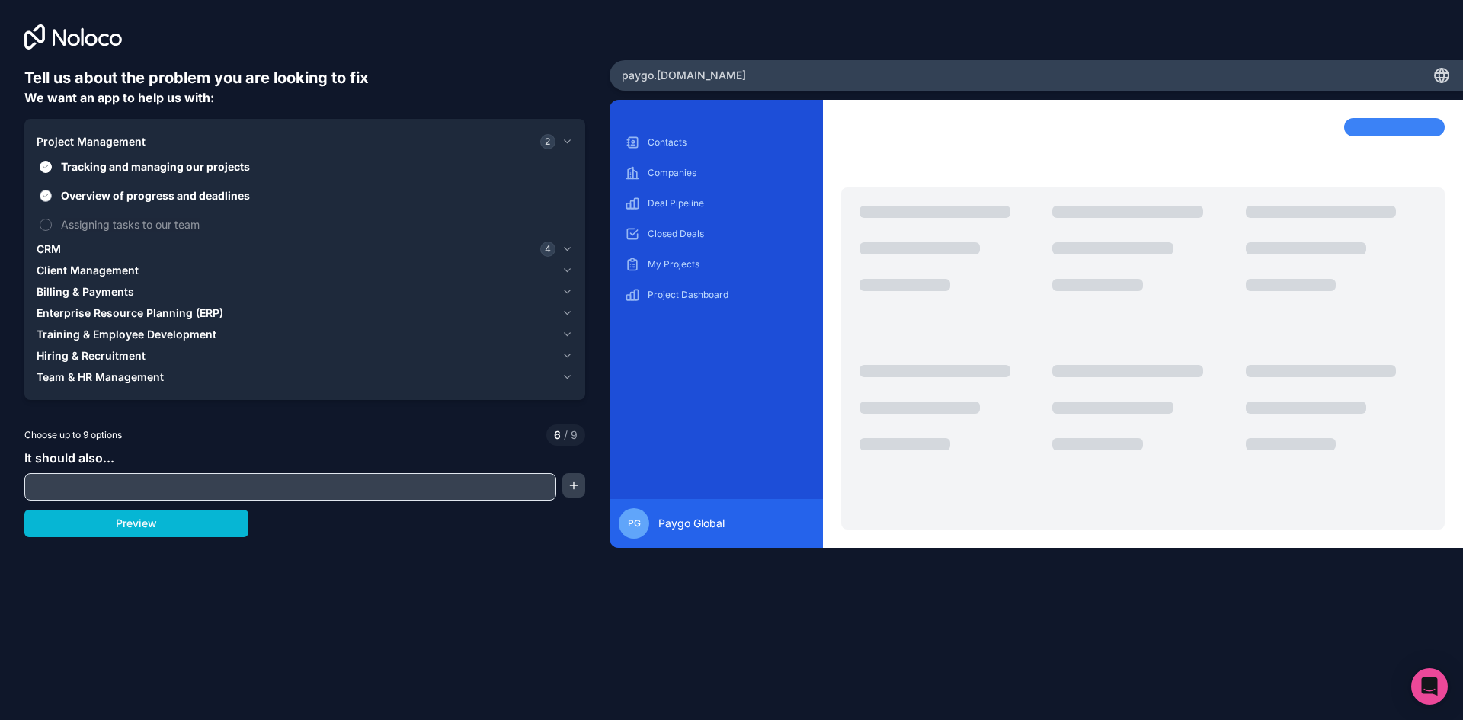
click at [182, 193] on span "Overview of progress and deadlines" at bounding box center [315, 195] width 509 height 16
click at [52, 193] on button "Overview of progress and deadlines" at bounding box center [46, 196] width 12 height 12
click at [180, 169] on span "Tracking and managing our projects" at bounding box center [315, 166] width 509 height 16
click at [52, 169] on button "Tracking and managing our projects" at bounding box center [46, 167] width 12 height 12
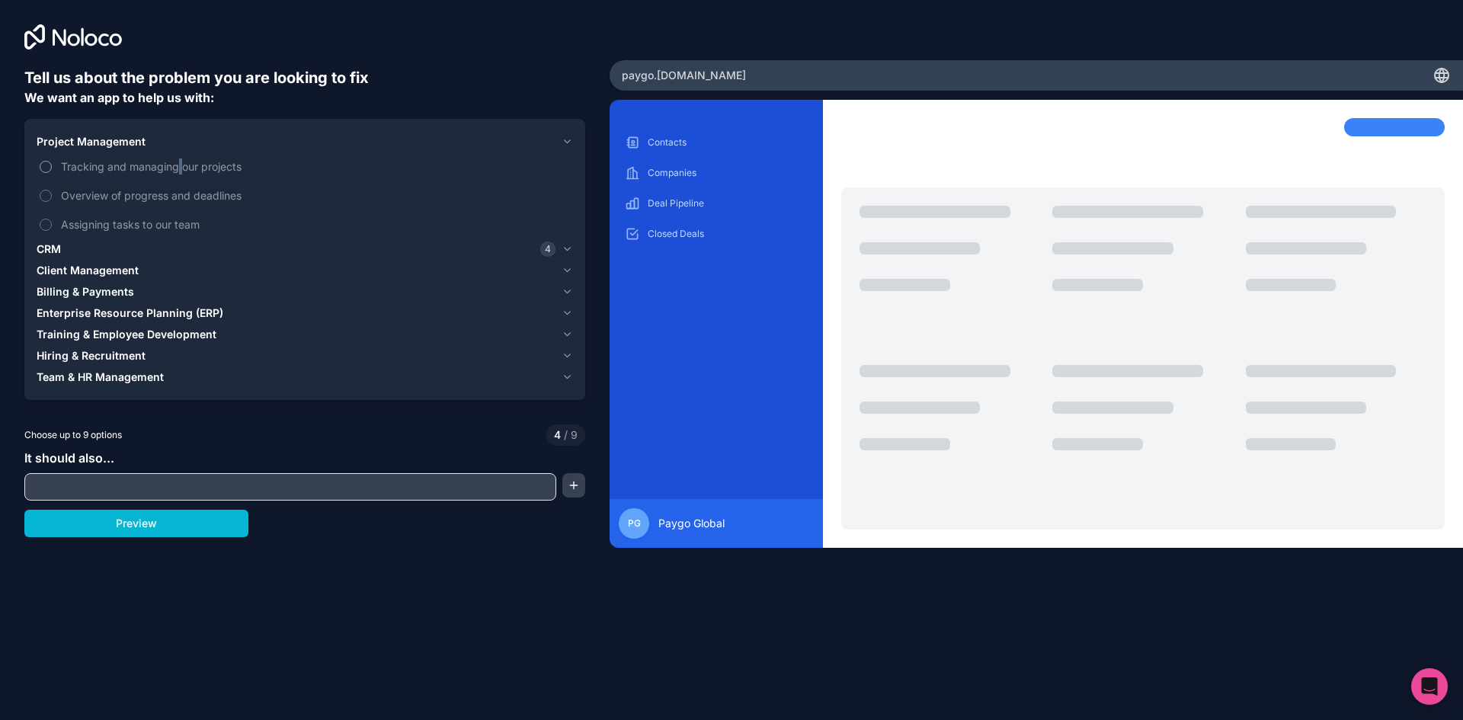
click at [179, 170] on span "Tracking and managing our projects" at bounding box center [315, 166] width 509 height 16
click at [52, 170] on button "Tracking and managing our projects" at bounding box center [46, 167] width 12 height 12
drag, startPoint x: 168, startPoint y: 194, endPoint x: 162, endPoint y: 206, distance: 13.0
click at [168, 195] on span "Overview of progress and deadlines" at bounding box center [315, 195] width 509 height 16
click at [52, 195] on button "Overview of progress and deadlines" at bounding box center [46, 196] width 12 height 12
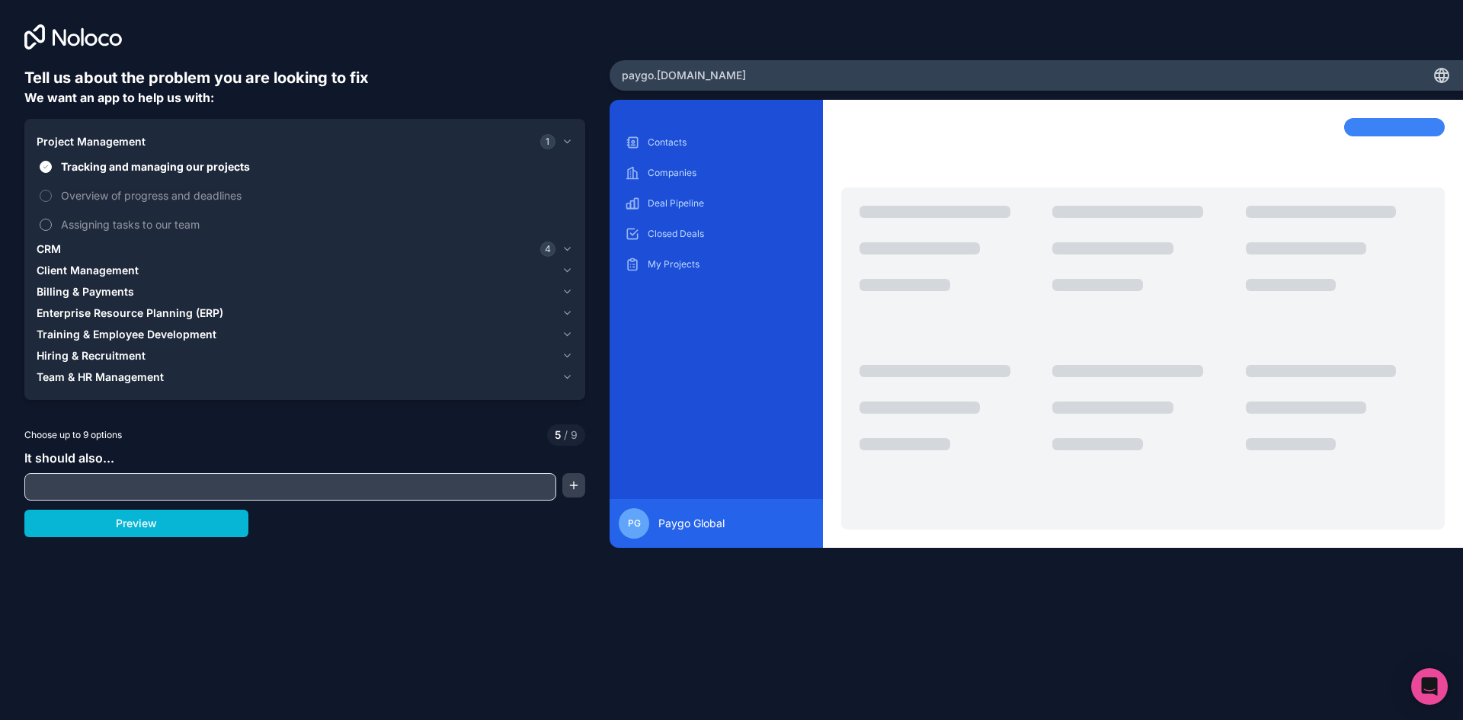
click at [158, 212] on label "Assigning tasks to our team" at bounding box center [305, 224] width 536 height 28
click at [52, 219] on button "Assigning tasks to our team" at bounding box center [46, 225] width 12 height 12
click at [162, 142] on div "Project Management 3" at bounding box center [296, 141] width 519 height 15
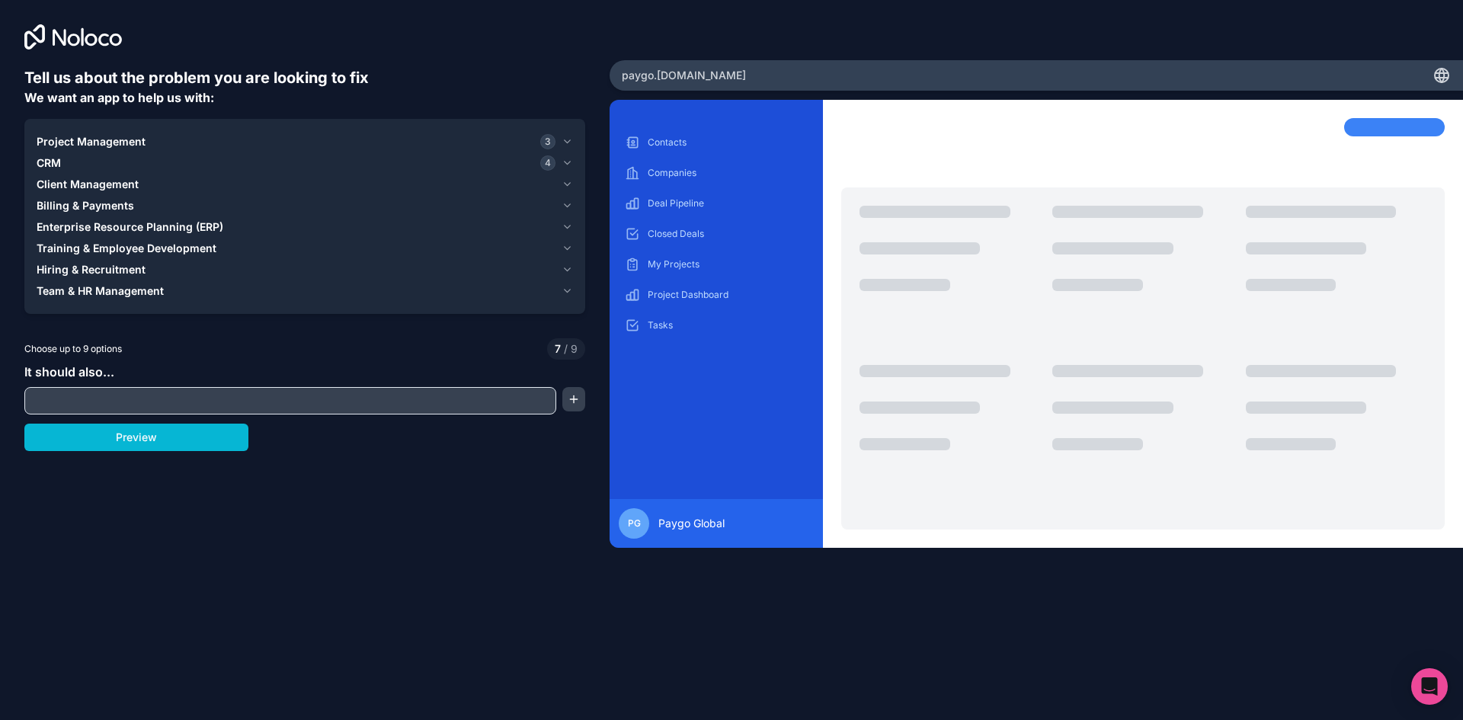
click at [163, 187] on div "Client Management" at bounding box center [296, 184] width 519 height 15
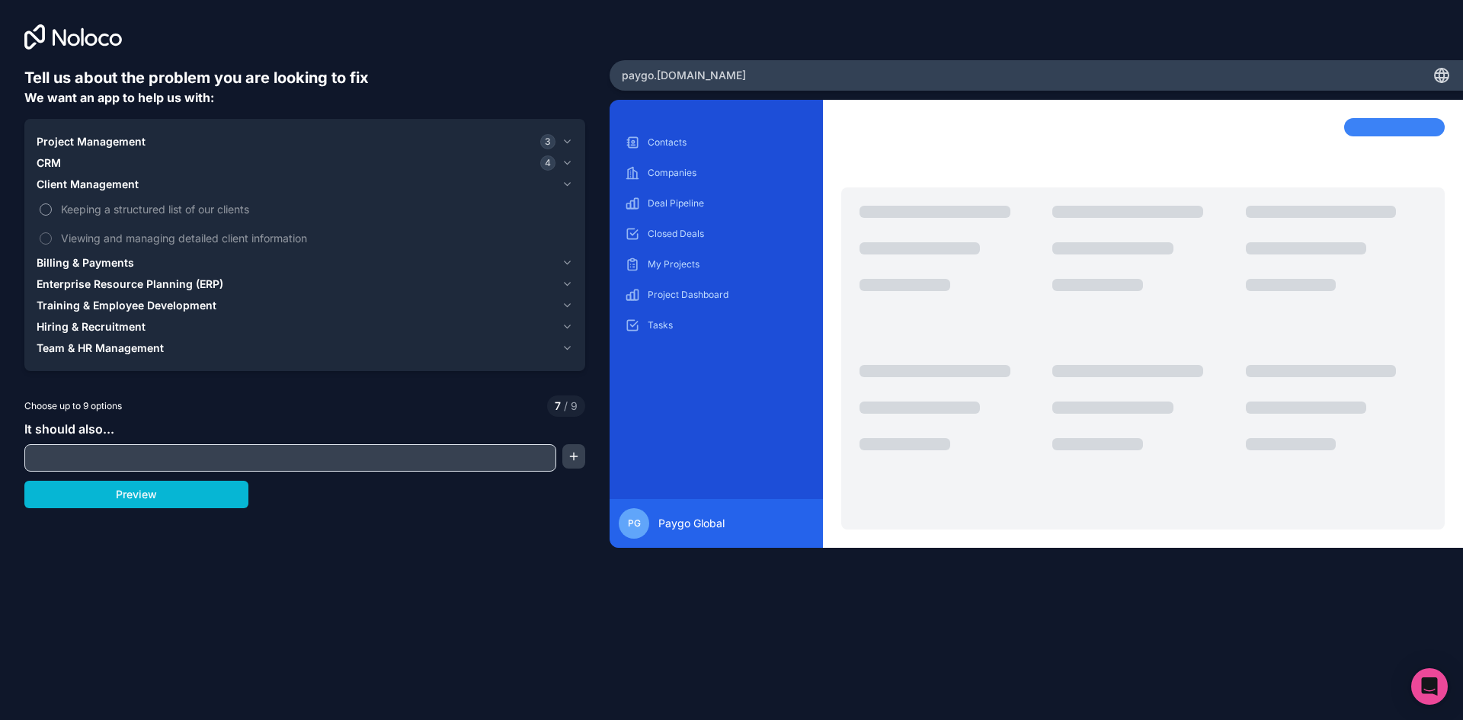
click at [171, 214] on span "Keeping a structured list of our clients" at bounding box center [315, 209] width 509 height 16
click at [52, 214] on button "Keeping a structured list of our clients" at bounding box center [46, 209] width 12 height 12
click at [181, 238] on span "Viewing and managing detailed client information" at bounding box center [315, 238] width 509 height 16
click at [52, 238] on button "Viewing and managing detailed client information" at bounding box center [46, 238] width 12 height 12
click at [141, 179] on div "Client Management 2" at bounding box center [296, 184] width 519 height 15
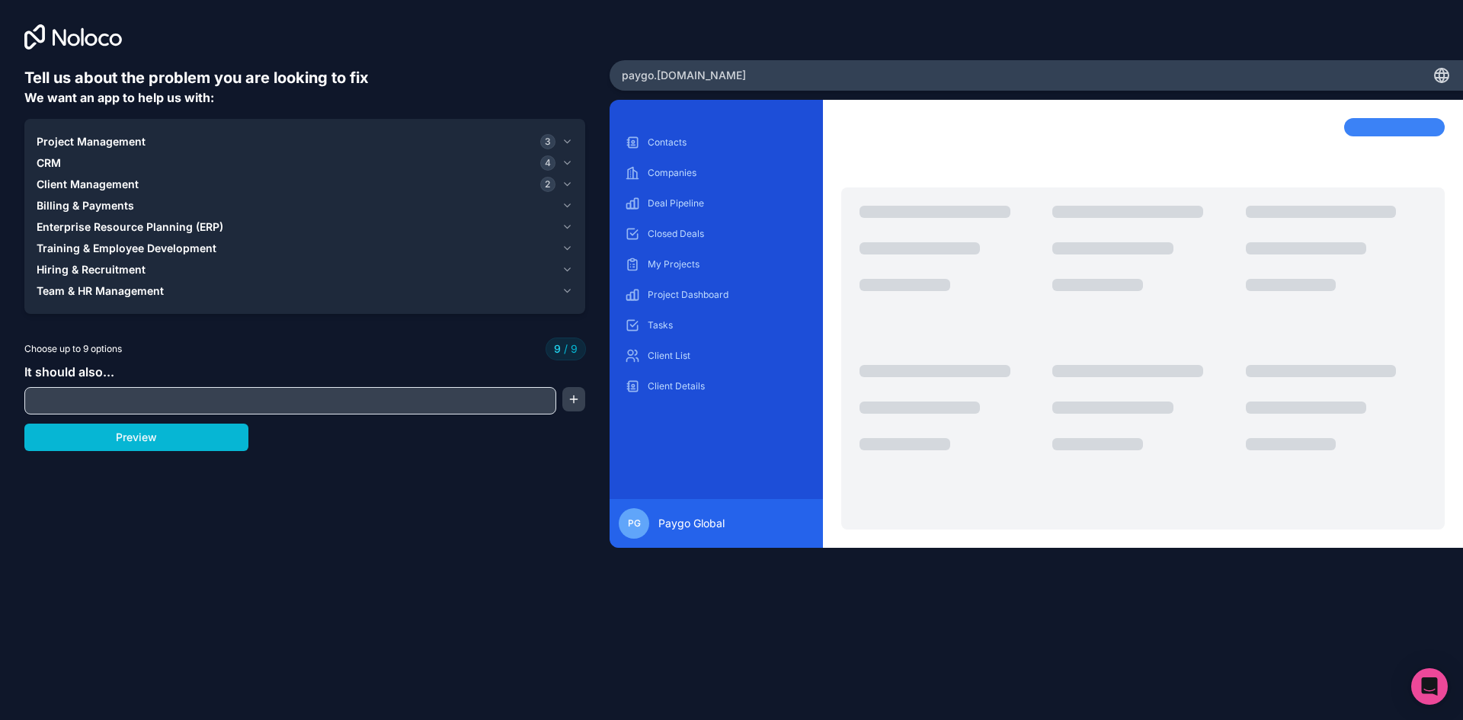
click at [115, 208] on span "Billing & Payments" at bounding box center [86, 205] width 98 height 15
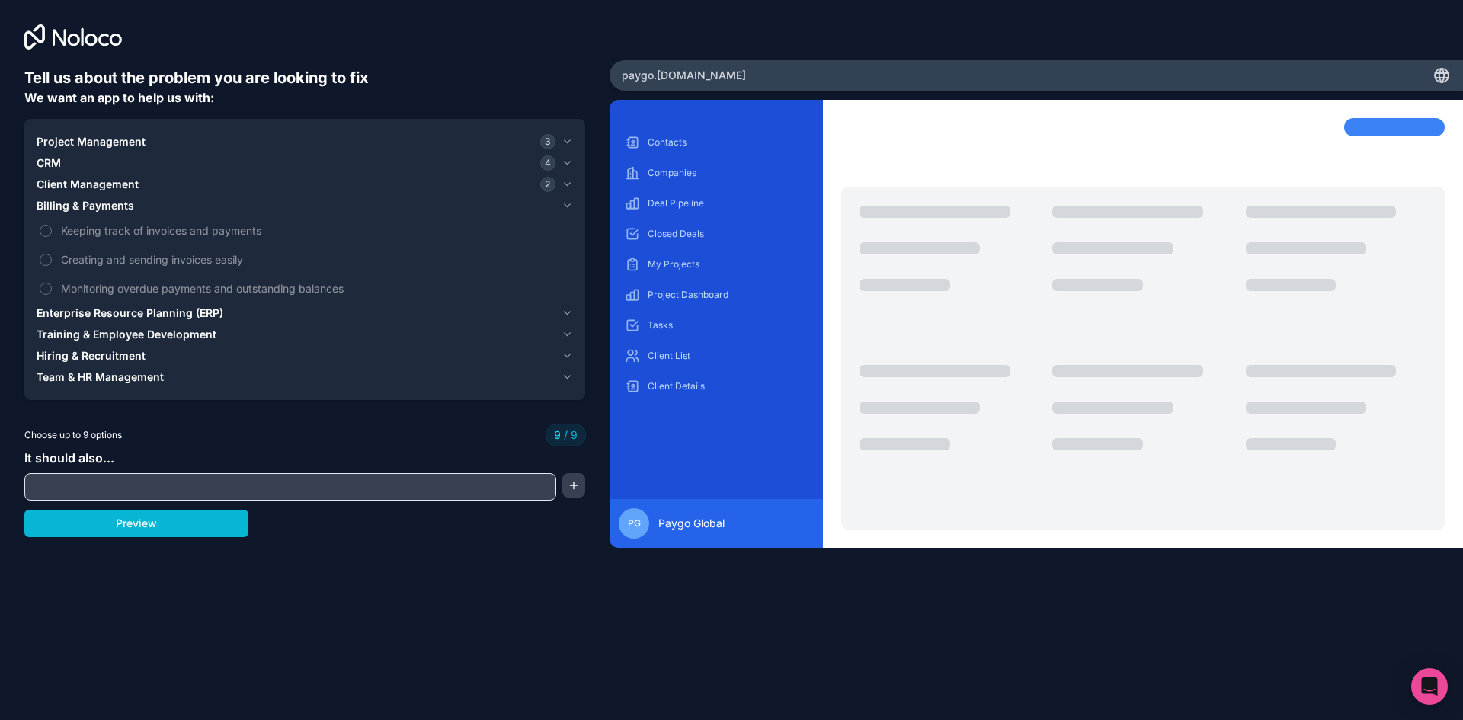
click at [142, 207] on div "Billing & Payments" at bounding box center [296, 205] width 519 height 15
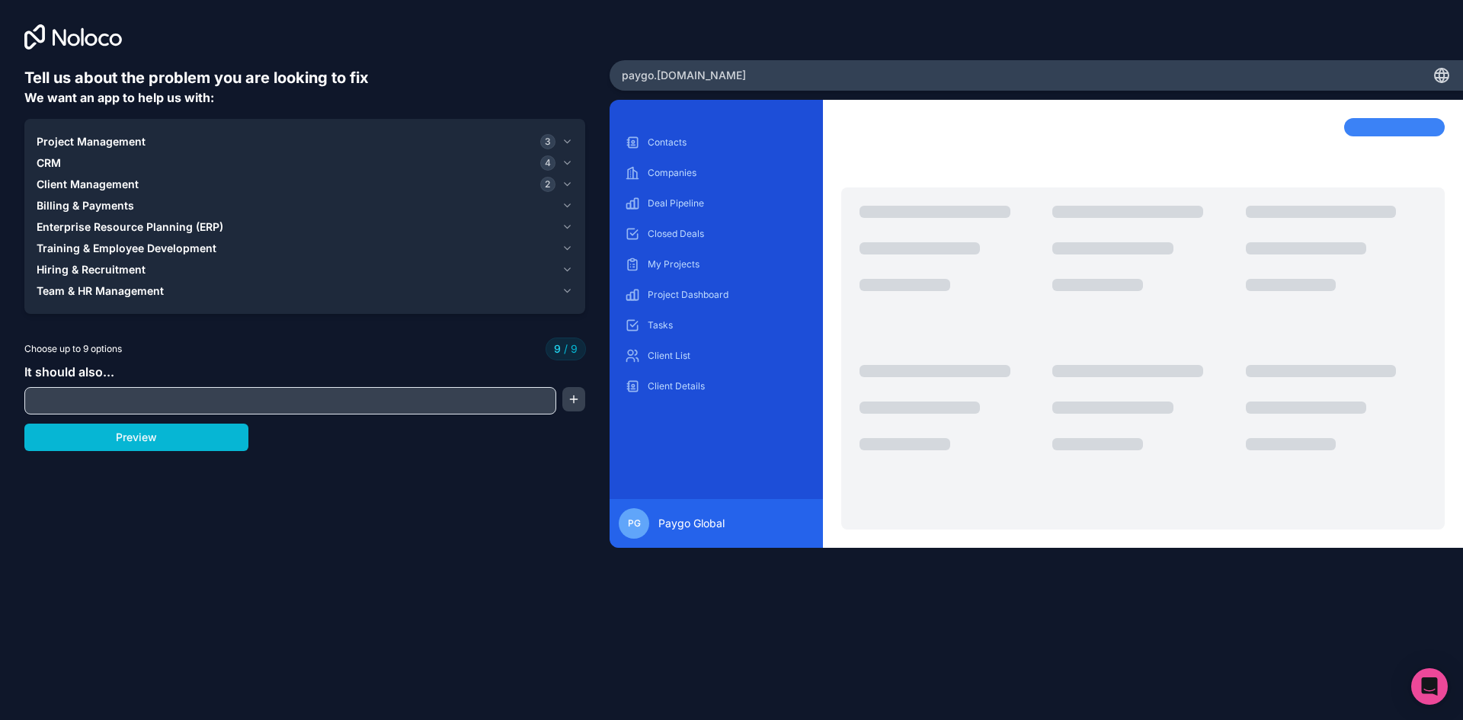
click at [141, 223] on span "Enterprise Resource Planning (ERP)" at bounding box center [130, 226] width 187 height 15
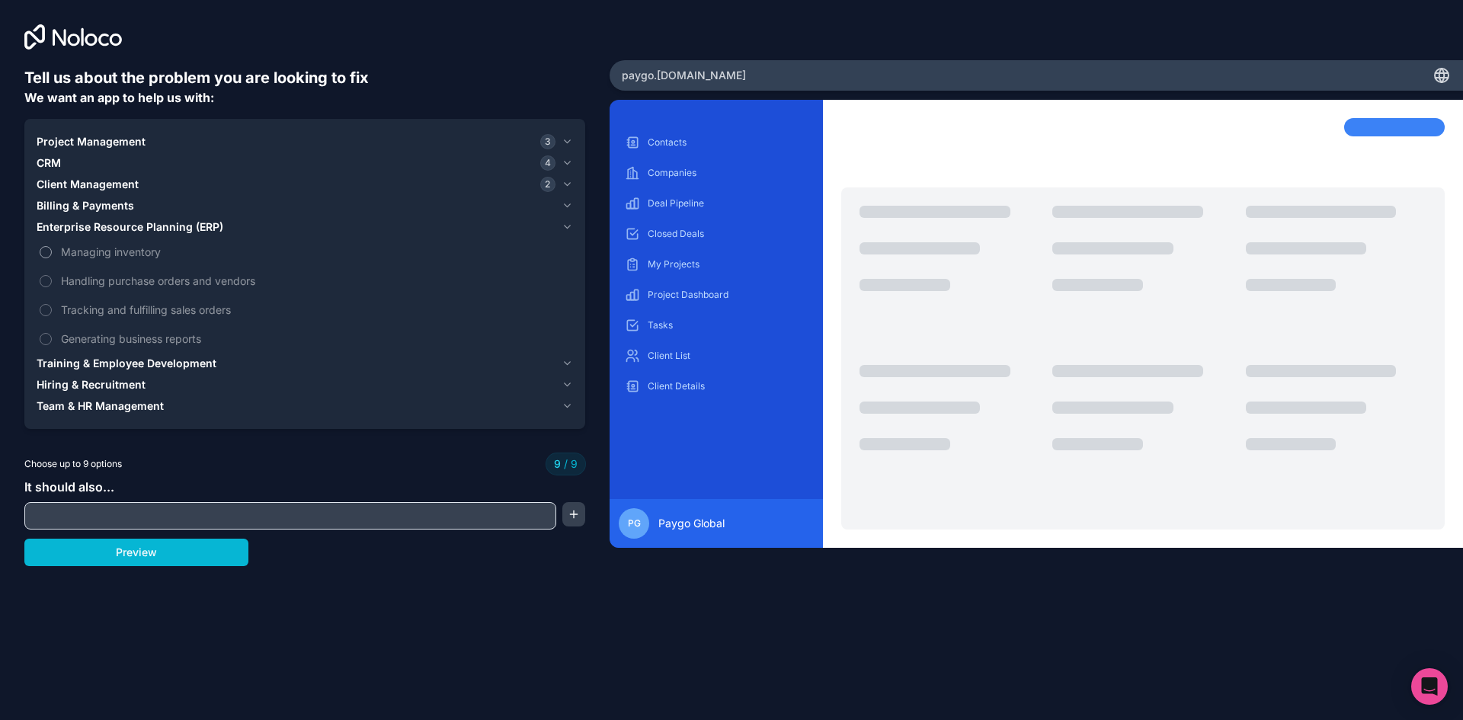
click at [143, 251] on span "Managing inventory" at bounding box center [315, 252] width 509 height 16
click at [146, 256] on span "Managing inventory" at bounding box center [315, 252] width 509 height 16
click at [36, 245] on div "Project Management 3 CRM 4 Client Management 2 Billing & Payments Enterprise Re…" at bounding box center [304, 274] width 561 height 310
